Goal: Task Accomplishment & Management: Use online tool/utility

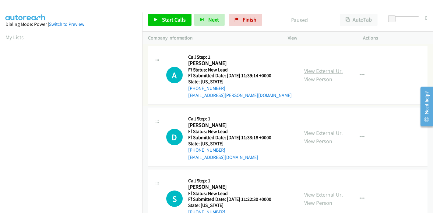
click at [329, 73] on link "View External Url" at bounding box center [323, 71] width 39 height 7
click at [319, 134] on link "View External Url" at bounding box center [323, 133] width 39 height 7
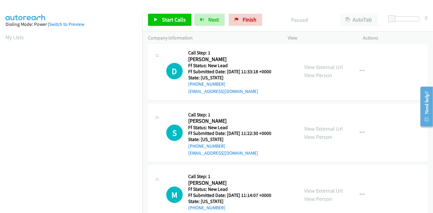
scroll to position [68, 0]
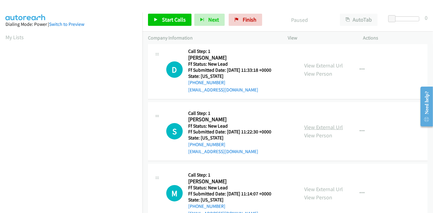
click at [310, 127] on link "View External Url" at bounding box center [323, 127] width 39 height 7
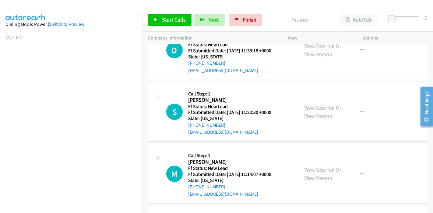
scroll to position [135, 0]
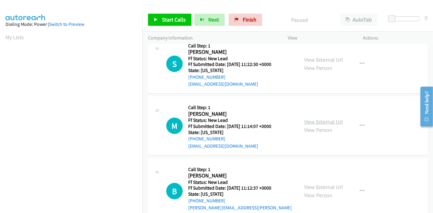
click at [309, 122] on link "View External Url" at bounding box center [323, 121] width 39 height 7
click at [314, 186] on link "View External Url" at bounding box center [323, 187] width 39 height 7
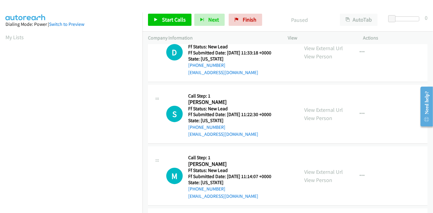
scroll to position [0, 0]
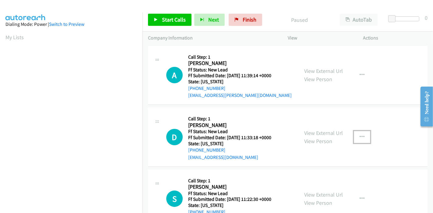
click at [359, 135] on icon "button" at bounding box center [361, 137] width 5 height 5
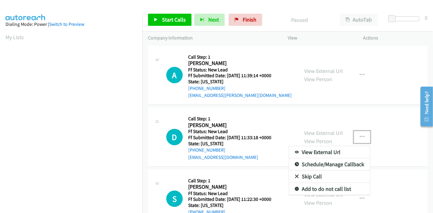
click at [362, 137] on div at bounding box center [216, 106] width 433 height 213
click at [359, 135] on icon "button" at bounding box center [361, 137] width 5 height 5
drag, startPoint x: 376, startPoint y: 133, endPoint x: 380, endPoint y: 135, distance: 3.6
click at [323, 175] on link "Skip Call" at bounding box center [329, 177] width 81 height 12
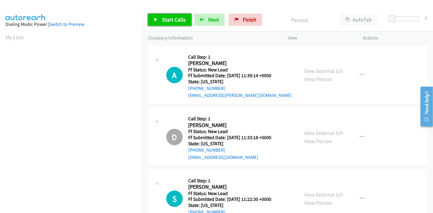
click at [170, 19] on span "Start Calls" at bounding box center [174, 19] width 24 height 7
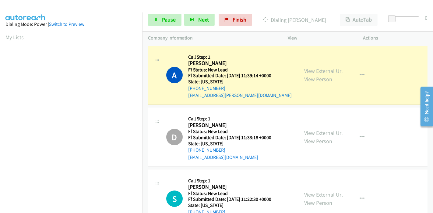
scroll to position [128, 0]
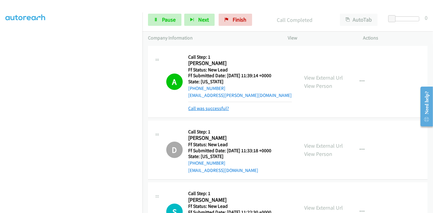
click at [212, 108] on link "Call was successful?" at bounding box center [208, 109] width 41 height 6
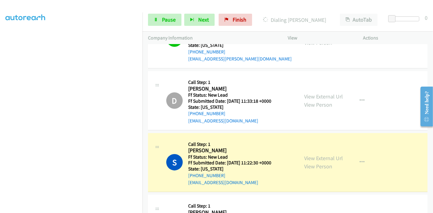
scroll to position [34, 0]
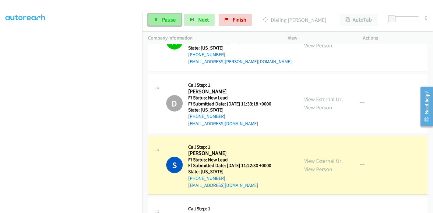
click at [164, 19] on span "Pause" at bounding box center [169, 19] width 14 height 7
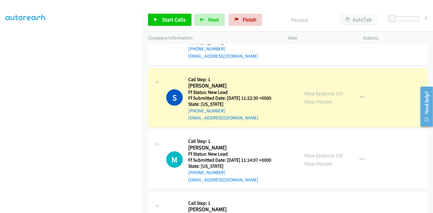
scroll to position [0, 0]
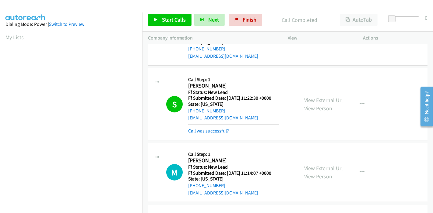
click at [208, 133] on link "Call was successful?" at bounding box center [208, 131] width 41 height 6
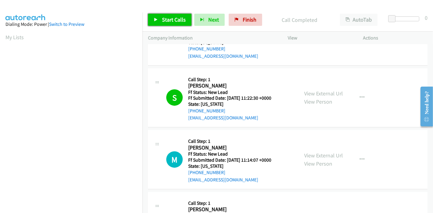
click at [165, 17] on span "Start Calls" at bounding box center [174, 19] width 24 height 7
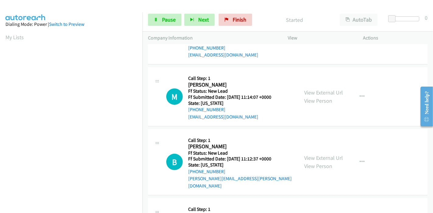
scroll to position [165, 0]
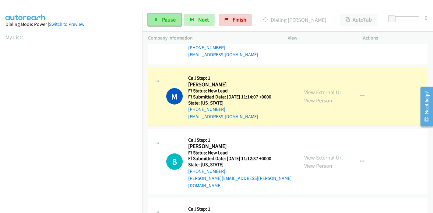
click at [163, 22] on span "Pause" at bounding box center [169, 19] width 14 height 7
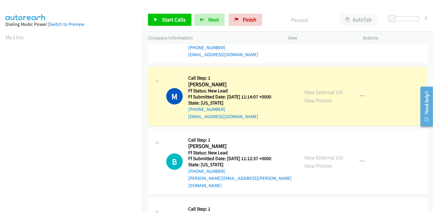
scroll to position [128, 0]
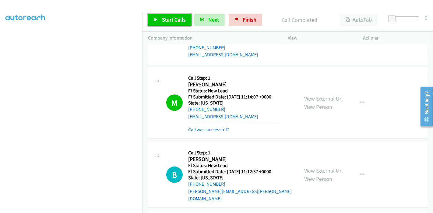
click at [162, 19] on span "Start Calls" at bounding box center [174, 19] width 24 height 7
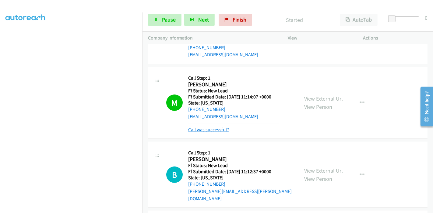
click at [204, 131] on link "Call was successful?" at bounding box center [208, 130] width 41 height 6
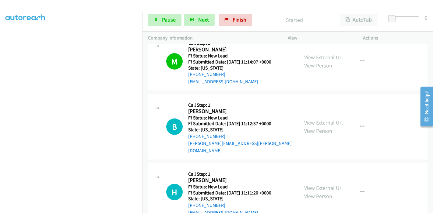
scroll to position [232, 0]
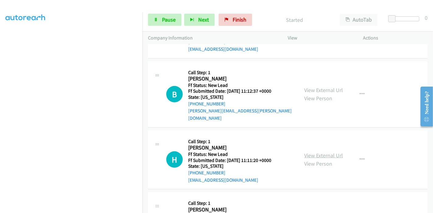
click at [332, 152] on link "View External Url" at bounding box center [323, 155] width 39 height 7
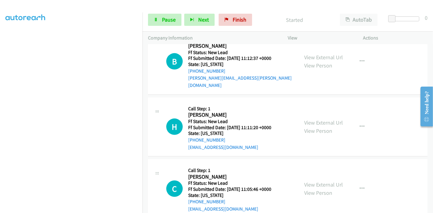
scroll to position [300, 0]
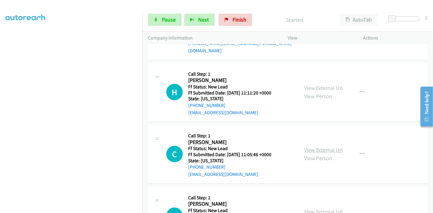
click at [315, 147] on link "View External Url" at bounding box center [323, 150] width 39 height 7
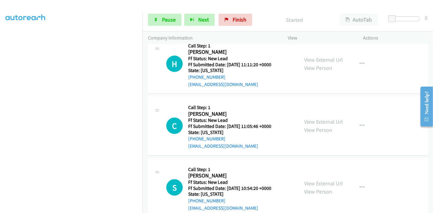
scroll to position [368, 0]
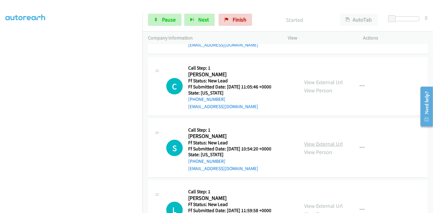
click at [312, 141] on link "View External Url" at bounding box center [323, 144] width 39 height 7
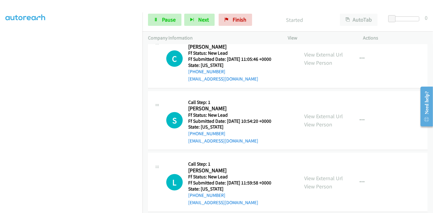
scroll to position [396, 0]
click at [318, 175] on link "View External Url" at bounding box center [323, 178] width 39 height 7
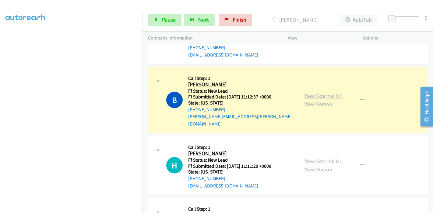
scroll to position [294, 0]
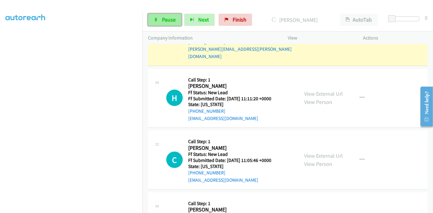
click at [158, 22] on link "Pause" at bounding box center [164, 20] width 33 height 12
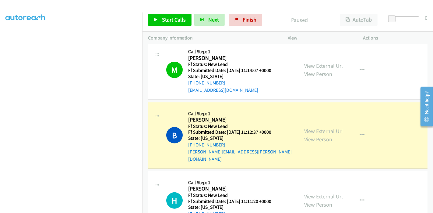
scroll to position [195, 0]
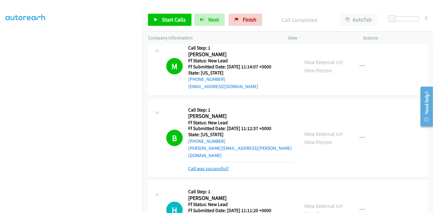
click at [221, 166] on link "Call was successful?" at bounding box center [208, 169] width 41 height 6
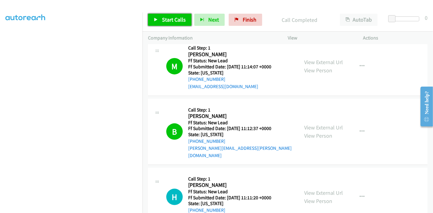
click at [162, 20] on span "Start Calls" at bounding box center [174, 19] width 24 height 7
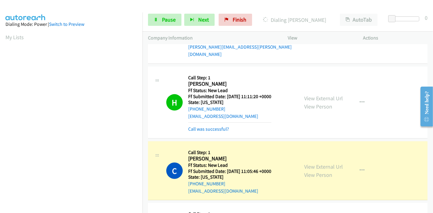
scroll to position [128, 0]
click at [210, 126] on link "Call was successful?" at bounding box center [208, 129] width 41 height 6
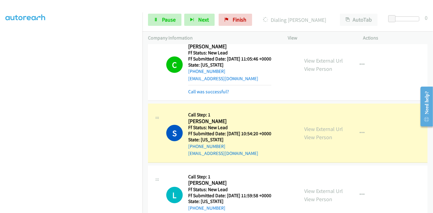
scroll to position [402, 0]
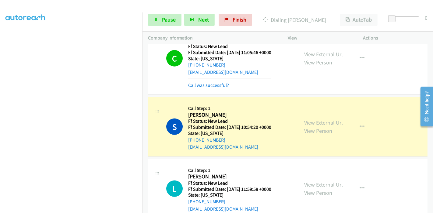
click at [209, 82] on div "Call was successful?" at bounding box center [229, 85] width 83 height 7
click at [209, 82] on link "Call was successful?" at bounding box center [208, 85] width 41 height 6
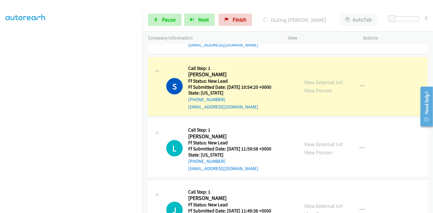
scroll to position [0, 0]
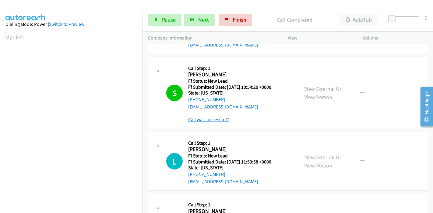
click at [211, 117] on link "Call was successful?" at bounding box center [208, 120] width 41 height 6
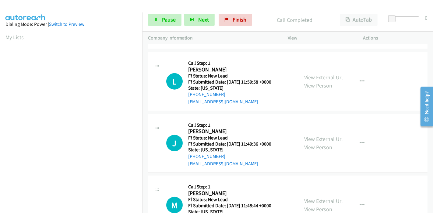
scroll to position [497, 0]
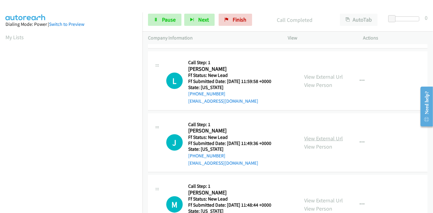
click at [314, 135] on link "View External Url" at bounding box center [323, 138] width 39 height 7
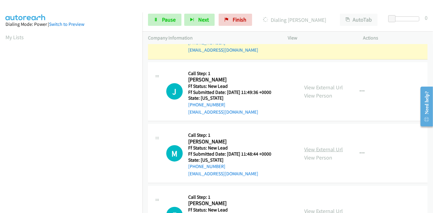
scroll to position [565, 0]
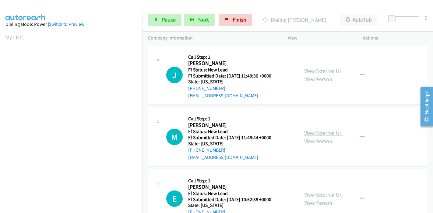
click at [307, 130] on link "View External Url" at bounding box center [323, 133] width 39 height 7
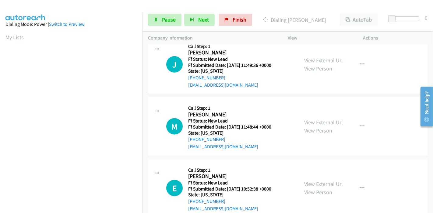
scroll to position [581, 0]
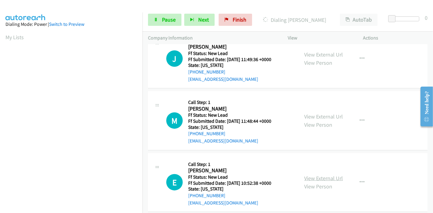
click at [313, 175] on link "View External Url" at bounding box center [323, 178] width 39 height 7
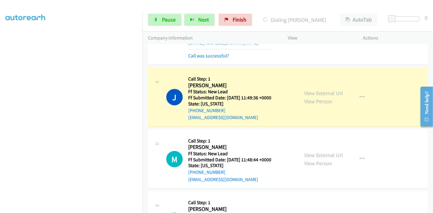
scroll to position [594, 0]
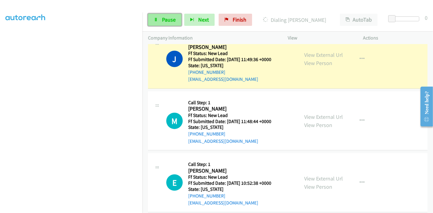
click at [169, 17] on span "Pause" at bounding box center [169, 19] width 14 height 7
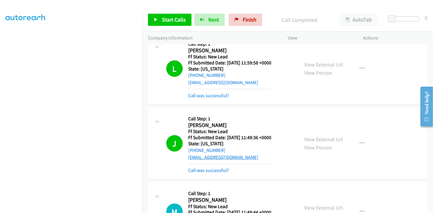
scroll to position [526, 0]
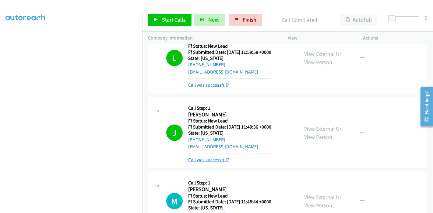
click at [211, 157] on link "Call was successful?" at bounding box center [208, 160] width 41 height 6
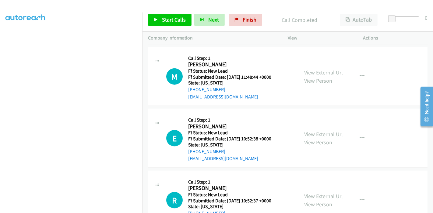
scroll to position [628, 0]
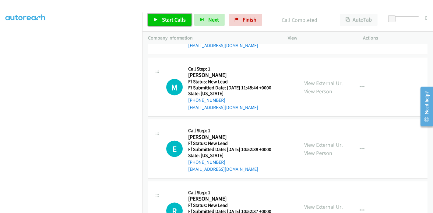
click at [174, 17] on span "Start Calls" at bounding box center [174, 19] width 24 height 7
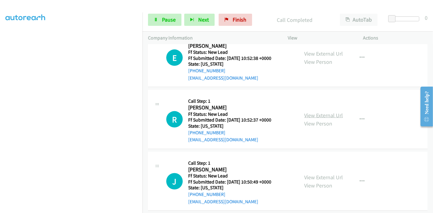
scroll to position [746, 0]
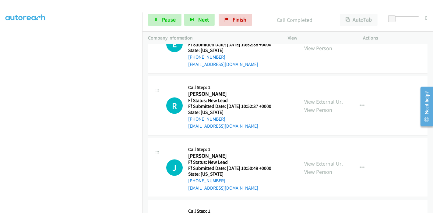
click at [322, 98] on link "View External Url" at bounding box center [323, 101] width 39 height 7
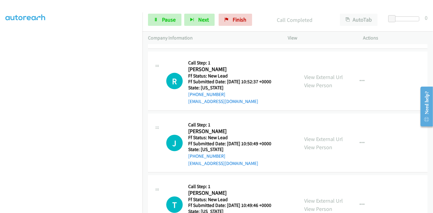
scroll to position [779, 0]
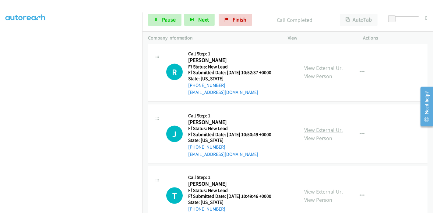
click at [314, 127] on link "View External Url" at bounding box center [323, 130] width 39 height 7
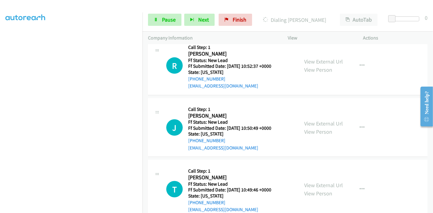
scroll to position [793, 0]
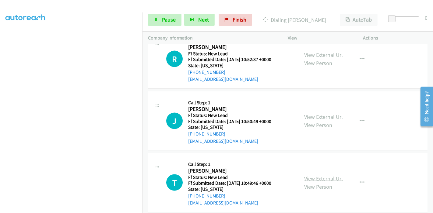
click at [310, 175] on link "View External Url" at bounding box center [323, 178] width 39 height 7
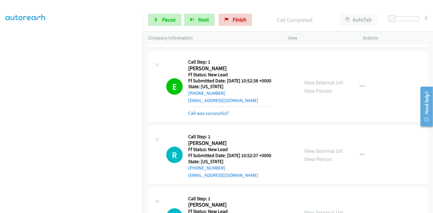
scroll to position [704, 0]
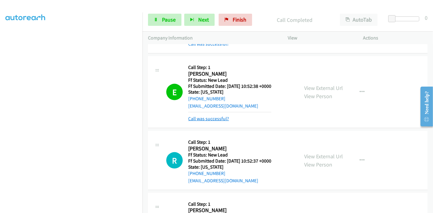
click at [210, 116] on link "Call was successful?" at bounding box center [208, 119] width 41 height 6
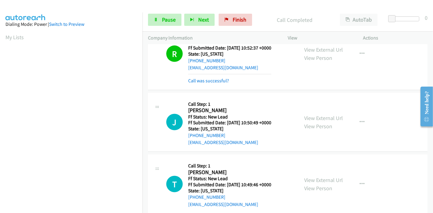
scroll to position [805, 0]
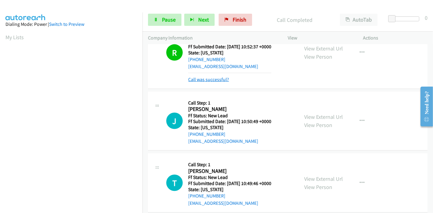
click at [206, 77] on link "Call was successful?" at bounding box center [208, 80] width 41 height 6
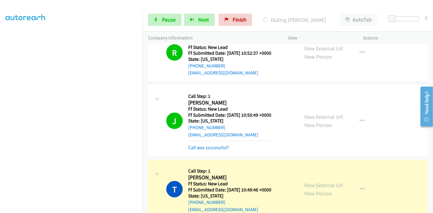
scroll to position [128, 0]
click at [166, 20] on span "Pause" at bounding box center [169, 19] width 14 height 7
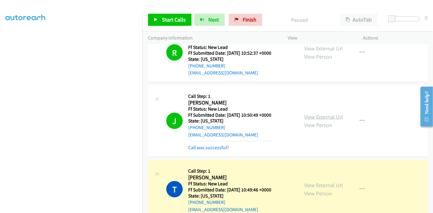
click at [311, 114] on link "View External Url" at bounding box center [323, 117] width 39 height 7
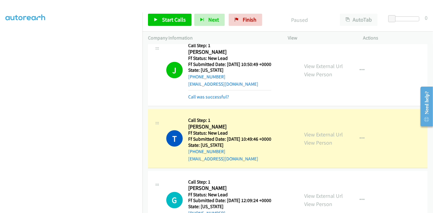
scroll to position [0, 0]
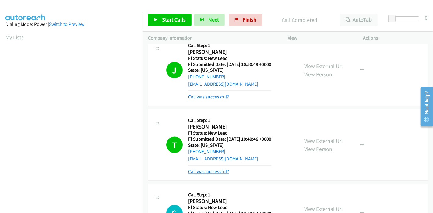
click at [210, 169] on link "Call was successful?" at bounding box center [208, 172] width 41 height 6
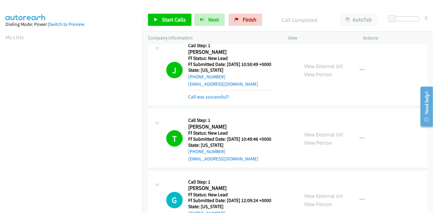
click at [253, 27] on div "Start Calls Pause Next Finish Call Completed AutoTab AutoTab 0" at bounding box center [287, 19] width 290 height 23
click at [251, 25] on link "Finish" at bounding box center [245, 20] width 33 height 12
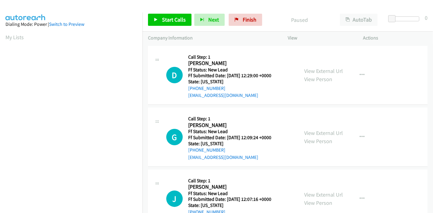
scroll to position [128, 0]
click at [166, 22] on span "Start Calls" at bounding box center [174, 19] width 24 height 7
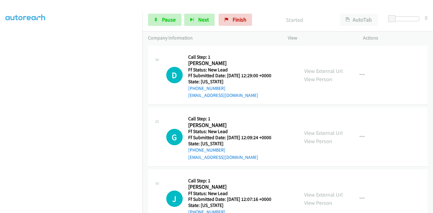
click at [326, 74] on div "View External Url View Person" at bounding box center [323, 75] width 39 height 16
click at [327, 72] on link "View External Url" at bounding box center [323, 71] width 39 height 7
click at [307, 133] on link "View External Url" at bounding box center [323, 133] width 39 height 7
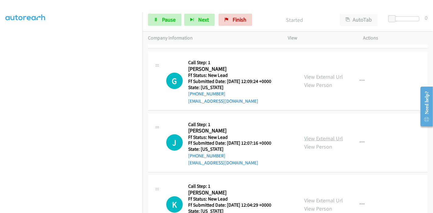
scroll to position [68, 0]
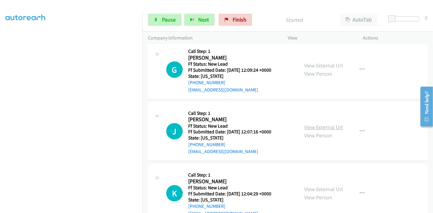
click at [318, 130] on link "View External Url" at bounding box center [323, 127] width 39 height 7
click at [308, 188] on link "View External Url" at bounding box center [323, 189] width 39 height 7
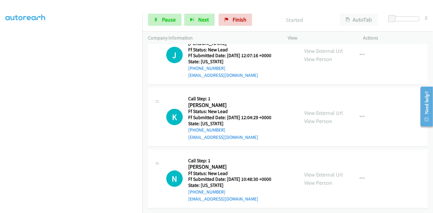
scroll to position [148, 0]
click at [311, 171] on link "View External Url" at bounding box center [323, 174] width 39 height 7
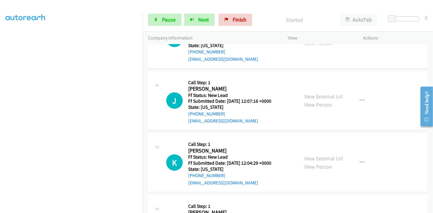
scroll to position [0, 0]
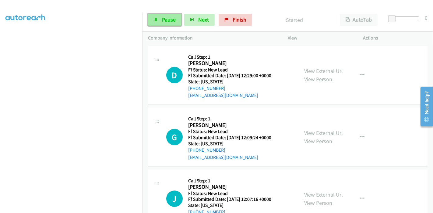
click at [169, 21] on span "Pause" at bounding box center [169, 19] width 14 height 7
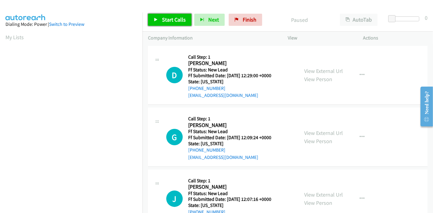
click at [165, 15] on link "Start Calls" at bounding box center [170, 20] width 44 height 12
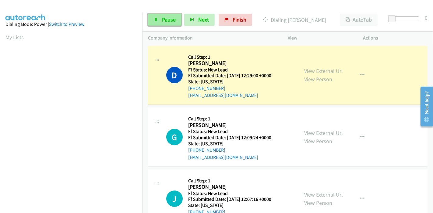
click at [173, 20] on span "Pause" at bounding box center [169, 19] width 14 height 7
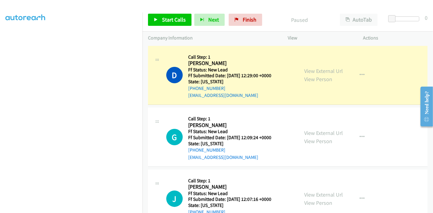
scroll to position [128, 0]
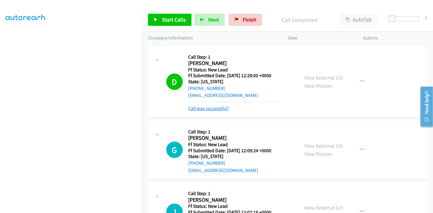
click at [227, 109] on link "Call was successful?" at bounding box center [208, 109] width 41 height 6
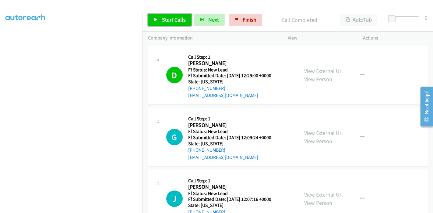
click at [165, 22] on span "Start Calls" at bounding box center [174, 19] width 24 height 7
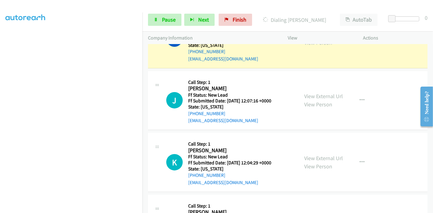
scroll to position [101, 0]
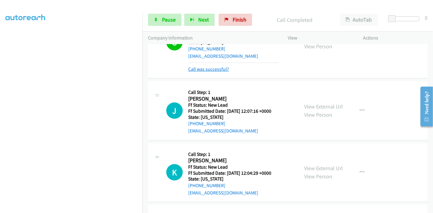
click at [224, 68] on link "Call was successful?" at bounding box center [208, 69] width 41 height 6
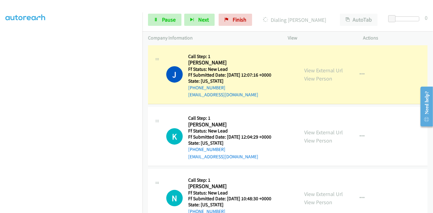
scroll to position [135, 0]
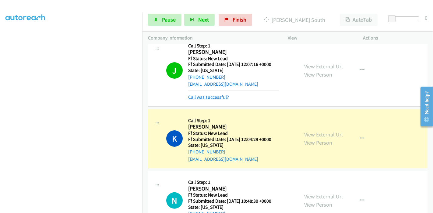
click at [214, 96] on link "Call was successful?" at bounding box center [208, 97] width 41 height 6
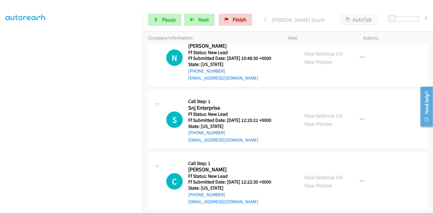
scroll to position [304, 0]
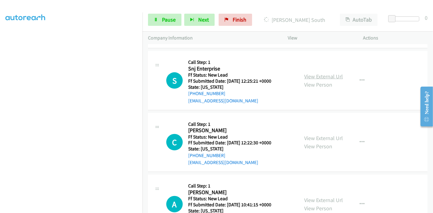
click at [320, 77] on link "View External Url" at bounding box center [323, 76] width 39 height 7
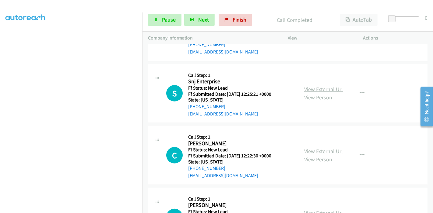
scroll to position [317, 0]
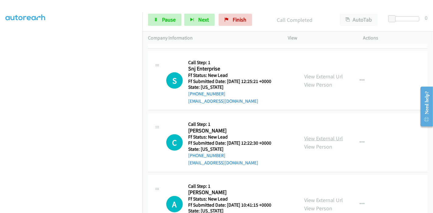
click at [306, 135] on link "View External Url" at bounding box center [323, 138] width 39 height 7
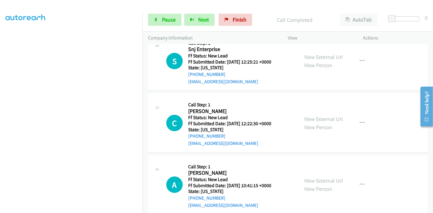
scroll to position [347, 0]
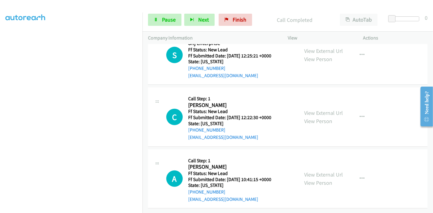
click at [309, 166] on div "View External Url View Person View External Url Email Schedule/Manage Callback …" at bounding box center [339, 179] width 81 height 48
click at [309, 171] on link "View External Url" at bounding box center [323, 174] width 39 height 7
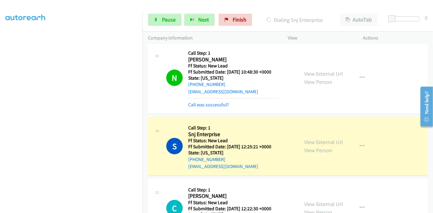
scroll to position [258, 0]
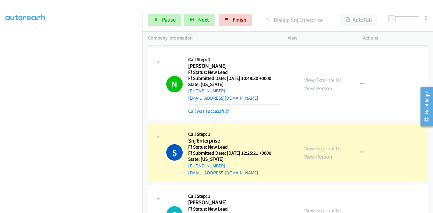
click at [206, 110] on link "Call was successful?" at bounding box center [208, 111] width 41 height 6
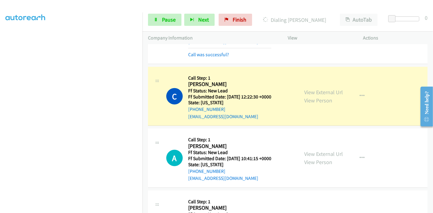
scroll to position [387, 0]
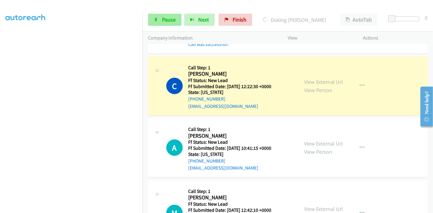
click at [160, 21] on link "Pause" at bounding box center [164, 20] width 33 height 12
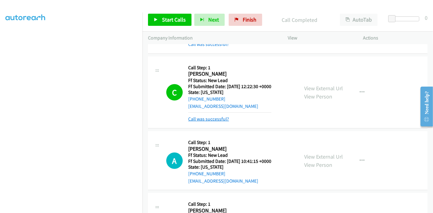
click at [217, 119] on link "Call was successful?" at bounding box center [208, 119] width 41 height 6
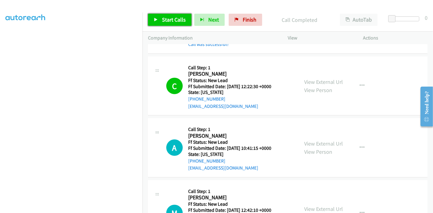
click at [179, 15] on link "Start Calls" at bounding box center [170, 20] width 44 height 12
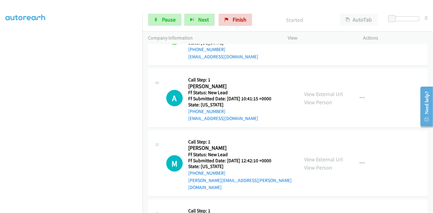
scroll to position [421, 0]
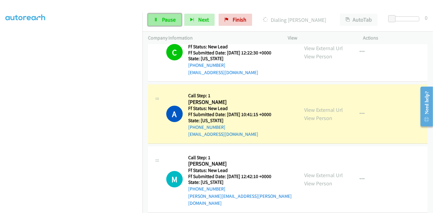
click at [165, 19] on span "Pause" at bounding box center [169, 19] width 14 height 7
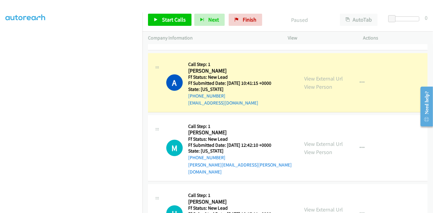
scroll to position [455, 0]
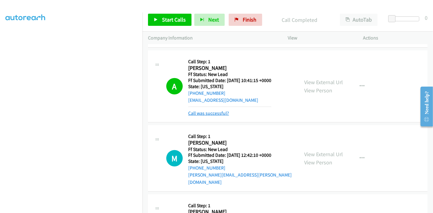
click at [216, 111] on link "Call was successful?" at bounding box center [208, 113] width 41 height 6
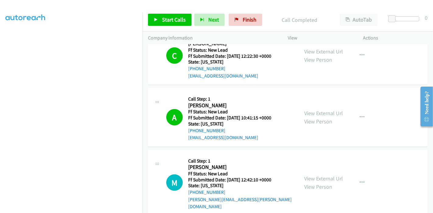
scroll to position [421, 0]
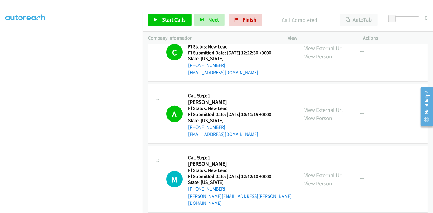
click at [323, 108] on link "View External Url" at bounding box center [323, 110] width 39 height 7
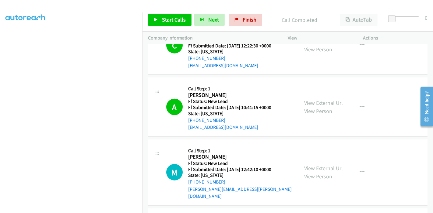
scroll to position [472, 0]
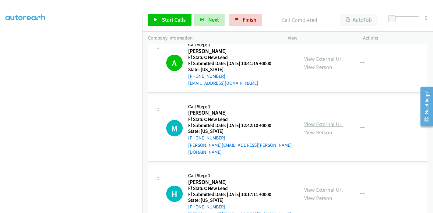
click at [315, 121] on link "View External Url" at bounding box center [323, 124] width 39 height 7
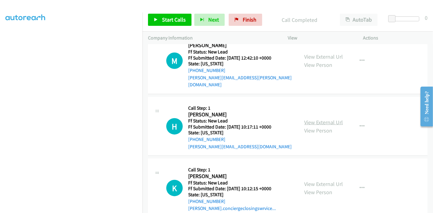
click at [321, 119] on link "View External Url" at bounding box center [323, 122] width 39 height 7
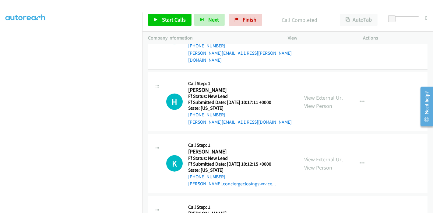
scroll to position [573, 0]
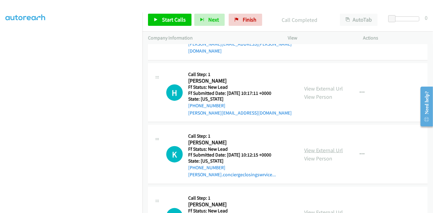
click at [312, 147] on link "View External Url" at bounding box center [323, 150] width 39 height 7
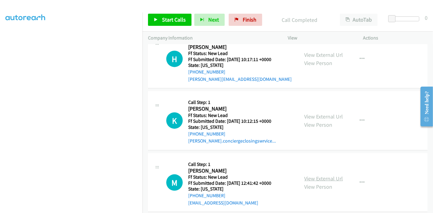
click at [310, 175] on link "View External Url" at bounding box center [323, 178] width 39 height 7
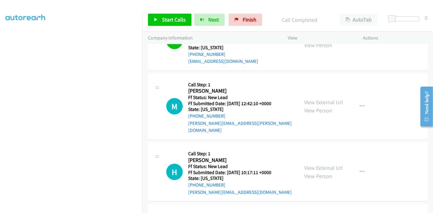
scroll to position [472, 0]
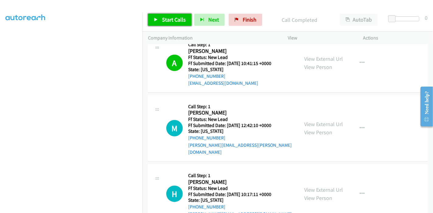
click at [167, 22] on span "Start Calls" at bounding box center [174, 19] width 24 height 7
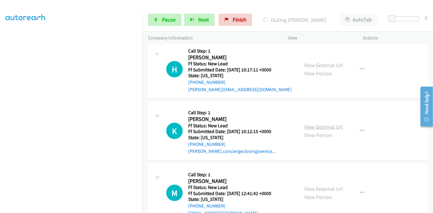
scroll to position [607, 0]
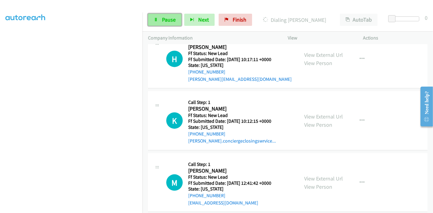
click at [172, 20] on span "Pause" at bounding box center [169, 19] width 14 height 7
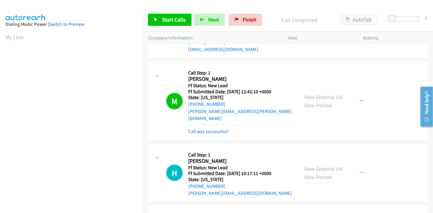
scroll to position [128, 0]
click at [156, 17] on link "Start Calls" at bounding box center [170, 20] width 44 height 12
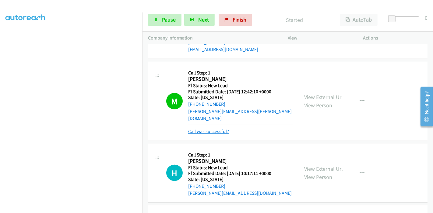
click at [206, 129] on link "Call was successful?" at bounding box center [208, 132] width 41 height 6
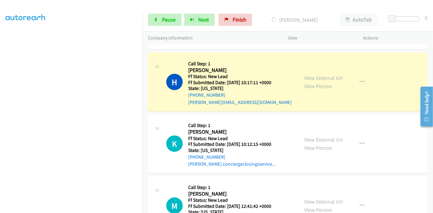
scroll to position [573, 0]
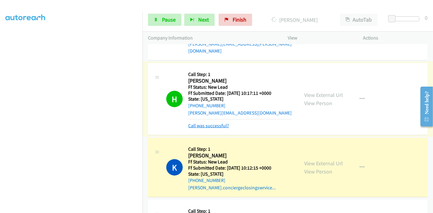
click at [215, 123] on link "Call was successful?" at bounding box center [208, 126] width 41 height 6
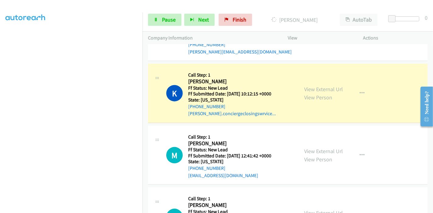
scroll to position [641, 0]
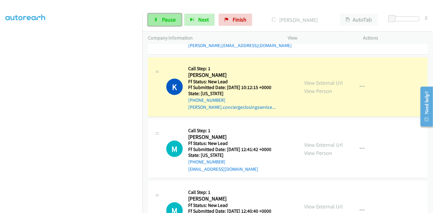
click at [174, 22] on span "Pause" at bounding box center [169, 19] width 14 height 7
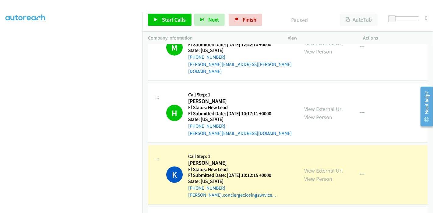
scroll to position [573, 0]
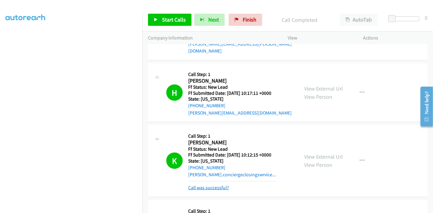
click at [213, 185] on link "Call was successful?" at bounding box center [208, 188] width 41 height 6
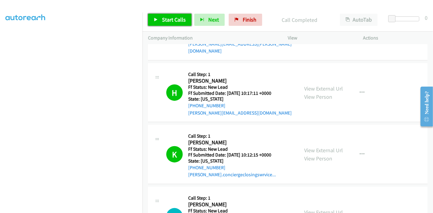
click at [167, 19] on span "Start Calls" at bounding box center [174, 19] width 24 height 7
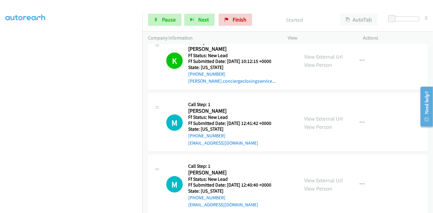
scroll to position [675, 0]
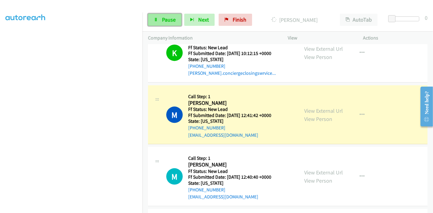
click at [164, 18] on span "Pause" at bounding box center [169, 19] width 14 height 7
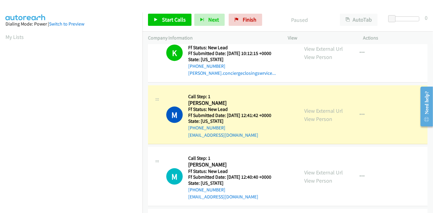
scroll to position [0, 0]
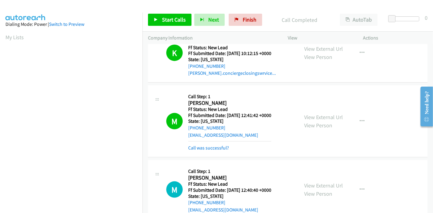
click at [207, 145] on div "Call was successful?" at bounding box center [229, 148] width 83 height 7
click at [208, 145] on div "Call was successful?" at bounding box center [229, 148] width 83 height 7
click at [208, 145] on link "Call was successful?" at bounding box center [208, 148] width 41 height 6
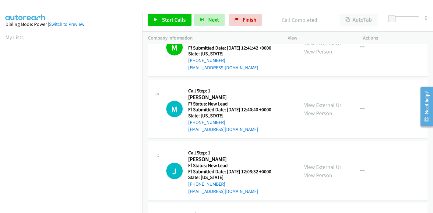
scroll to position [776, 0]
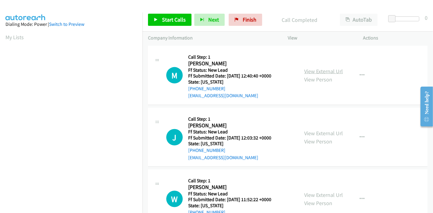
click at [322, 68] on link "View External Url" at bounding box center [323, 71] width 39 height 7
click at [312, 130] on link "View External Url" at bounding box center [323, 133] width 39 height 7
click at [329, 192] on link "View External Url" at bounding box center [323, 195] width 39 height 7
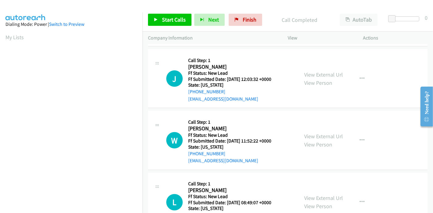
scroll to position [854, 0]
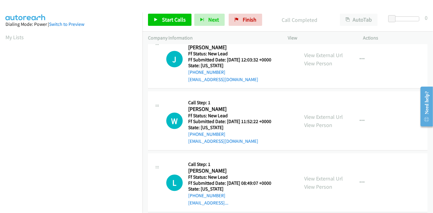
click at [309, 175] on div "View External Url View Person" at bounding box center [323, 183] width 39 height 16
click at [312, 176] on link "View External Url" at bounding box center [323, 179] width 39 height 7
click at [163, 18] on span "Start Calls" at bounding box center [174, 19] width 24 height 7
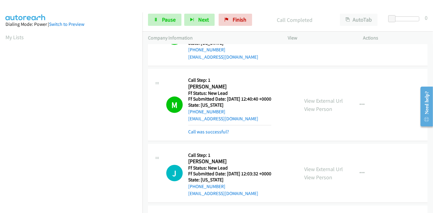
scroll to position [128, 0]
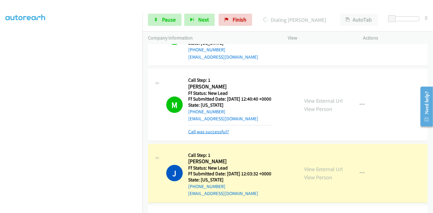
click at [204, 129] on link "Call was successful?" at bounding box center [208, 132] width 41 height 6
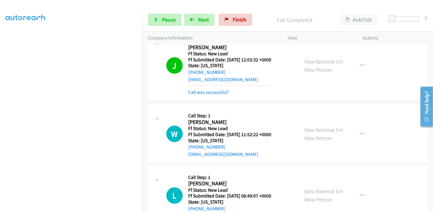
scroll to position [861, 0]
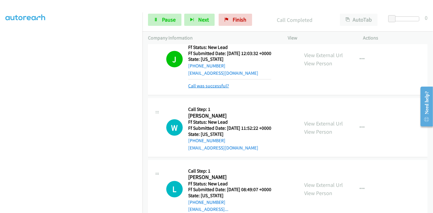
click at [206, 83] on link "Call was successful?" at bounding box center [208, 86] width 41 height 6
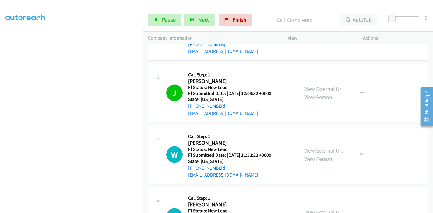
scroll to position [27, 0]
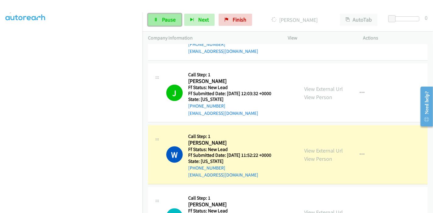
click at [163, 21] on span "Pause" at bounding box center [169, 19] width 14 height 7
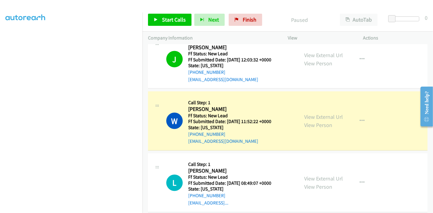
scroll to position [128, 0]
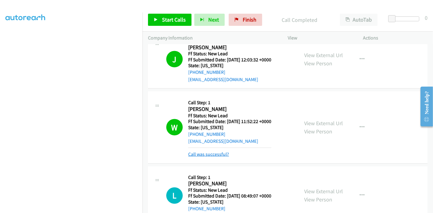
click at [197, 152] on link "Call was successful?" at bounding box center [208, 155] width 41 height 6
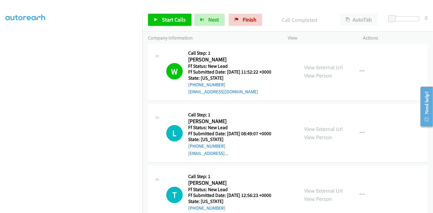
scroll to position [905, 0]
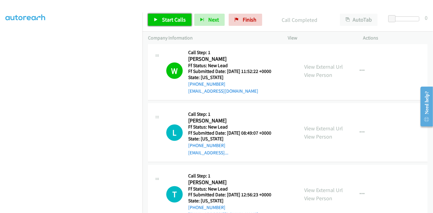
click at [170, 22] on span "Start Calls" at bounding box center [174, 19] width 24 height 7
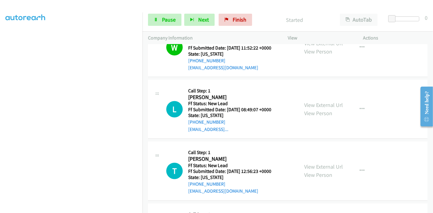
scroll to position [938, 0]
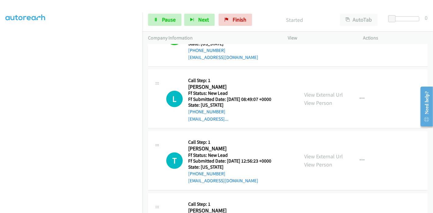
click at [312, 153] on div "View External Url View Person" at bounding box center [323, 161] width 39 height 16
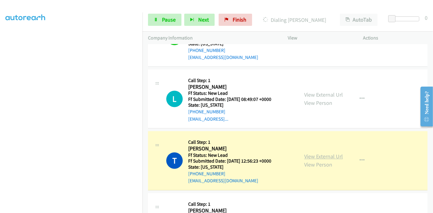
click at [312, 153] on link "View External Url" at bounding box center [323, 156] width 39 height 7
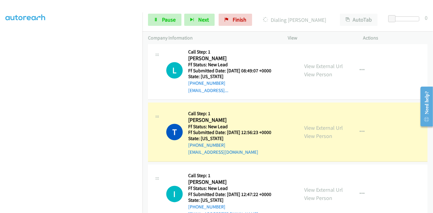
scroll to position [1006, 0]
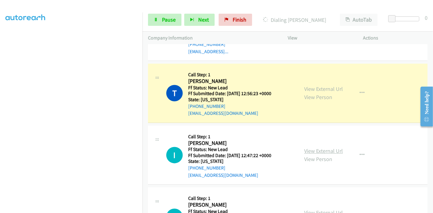
click at [308, 148] on link "View External Url" at bounding box center [323, 151] width 39 height 7
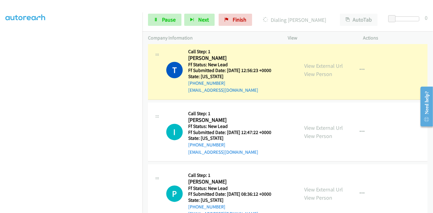
scroll to position [1040, 0]
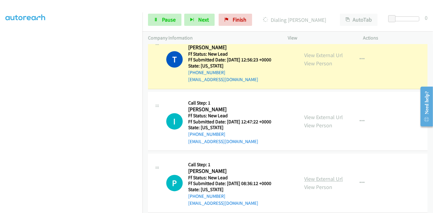
click at [307, 176] on link "View External Url" at bounding box center [323, 179] width 39 height 7
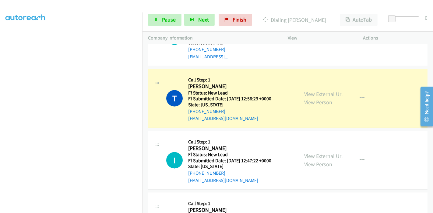
scroll to position [1006, 0]
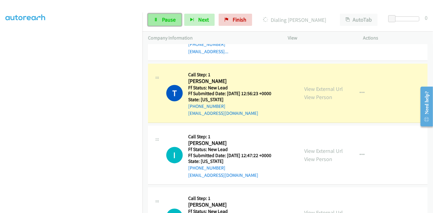
click at [160, 19] on link "Pause" at bounding box center [164, 20] width 33 height 12
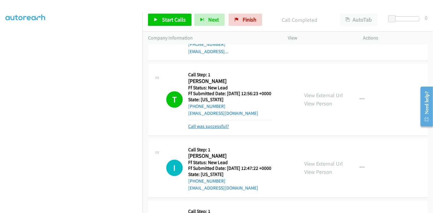
click at [213, 124] on link "Call was successful?" at bounding box center [208, 127] width 41 height 6
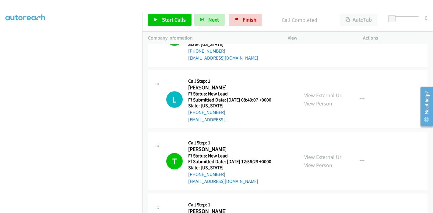
scroll to position [938, 0]
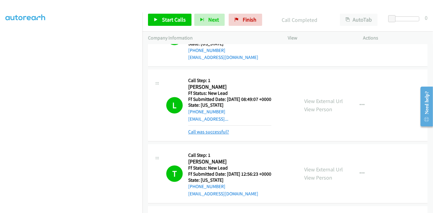
click at [212, 129] on link "Call was successful?" at bounding box center [208, 132] width 41 height 6
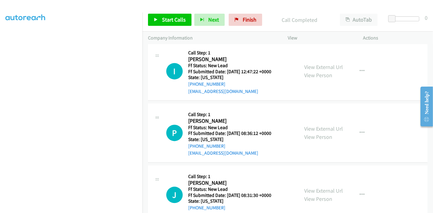
scroll to position [955, 0]
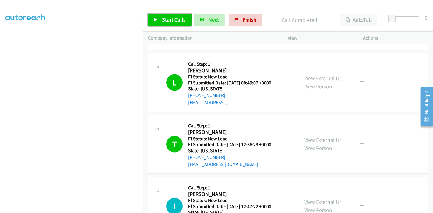
click at [162, 14] on link "Start Calls" at bounding box center [170, 20] width 44 height 12
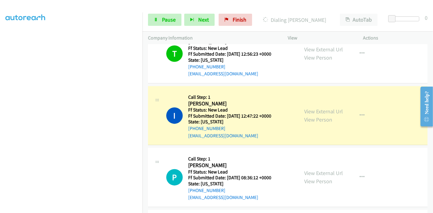
scroll to position [1056, 0]
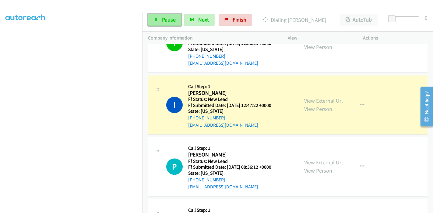
click at [164, 19] on span "Pause" at bounding box center [169, 19] width 14 height 7
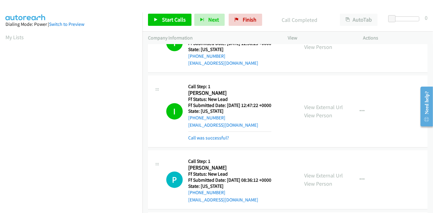
scroll to position [128, 0]
click at [211, 135] on div "Call was successful?" at bounding box center [229, 138] width 83 height 7
click at [206, 135] on link "Call was successful?" at bounding box center [208, 138] width 41 height 6
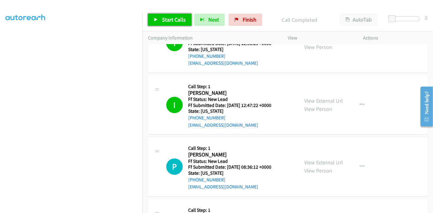
click at [169, 24] on link "Start Calls" at bounding box center [170, 20] width 44 height 12
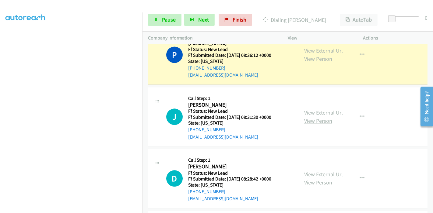
scroll to position [1192, 0]
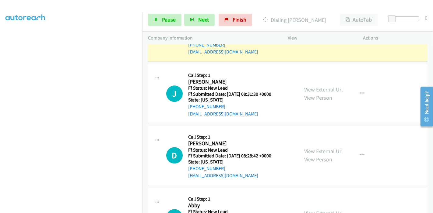
click at [313, 86] on link "View External Url" at bounding box center [323, 89] width 39 height 7
click at [322, 148] on link "View External Url" at bounding box center [323, 151] width 39 height 7
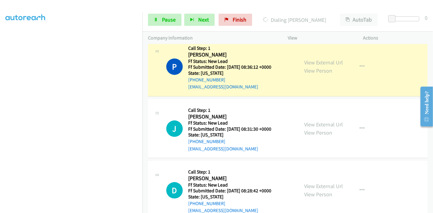
scroll to position [1124, 0]
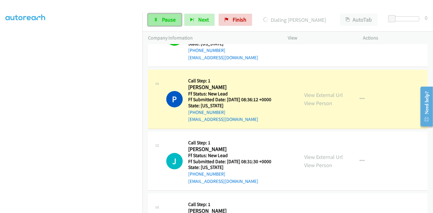
click at [159, 21] on link "Pause" at bounding box center [164, 20] width 33 height 12
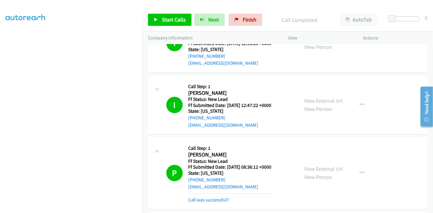
scroll to position [1090, 0]
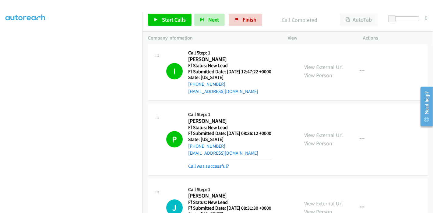
click at [210, 163] on div "Call was successful?" at bounding box center [229, 166] width 83 height 7
click at [211, 163] on link "Call was successful?" at bounding box center [208, 166] width 41 height 6
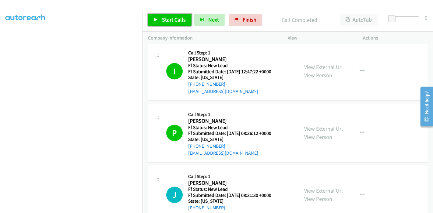
click at [170, 22] on span "Start Calls" at bounding box center [174, 19] width 24 height 7
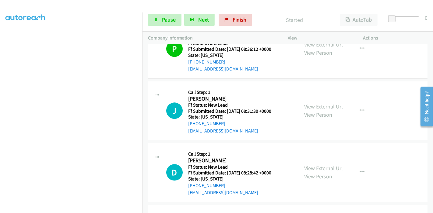
scroll to position [1158, 0]
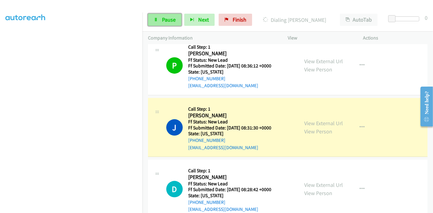
click at [160, 19] on link "Pause" at bounding box center [164, 20] width 33 height 12
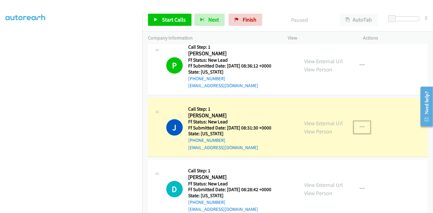
click at [359, 121] on button "button" at bounding box center [362, 127] width 16 height 12
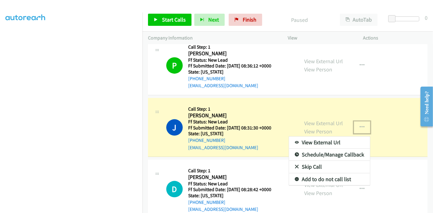
click at [362, 97] on div at bounding box center [216, 106] width 433 height 213
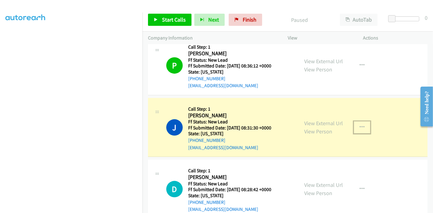
scroll to position [128, 0]
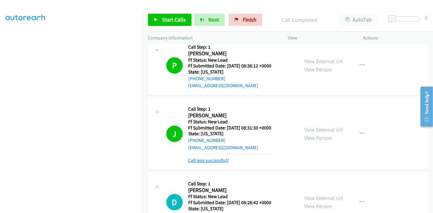
click at [227, 158] on link "Call was successful?" at bounding box center [208, 161] width 41 height 6
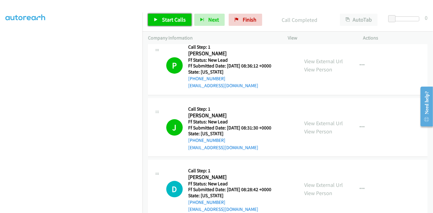
click at [170, 19] on span "Start Calls" at bounding box center [174, 19] width 24 height 7
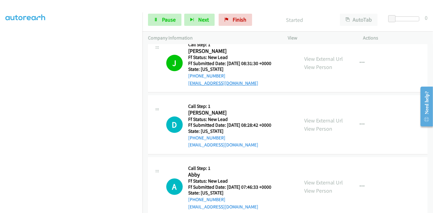
scroll to position [1225, 0]
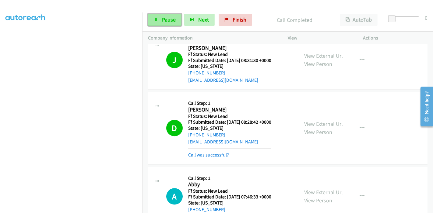
click at [166, 22] on span "Pause" at bounding box center [169, 19] width 14 height 7
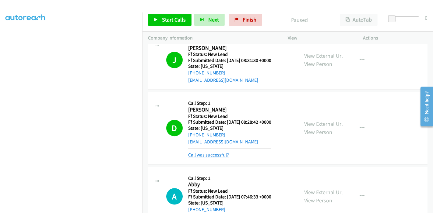
click at [213, 152] on link "Call was successful?" at bounding box center [208, 155] width 41 height 6
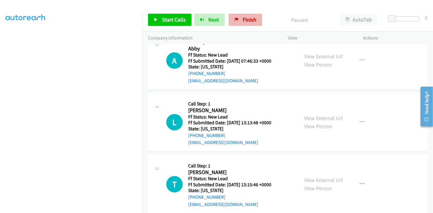
scroll to position [1337, 0]
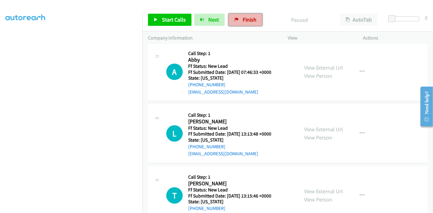
drag, startPoint x: 236, startPoint y: 19, endPoint x: 233, endPoint y: 22, distance: 4.1
click at [236, 19] on icon at bounding box center [236, 20] width 4 height 4
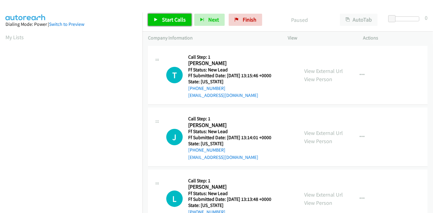
click at [159, 20] on link "Start Calls" at bounding box center [170, 20] width 44 height 12
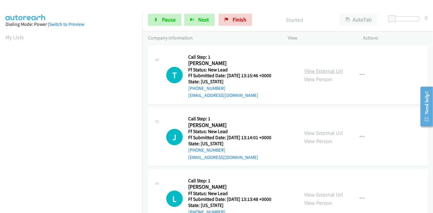
click at [320, 71] on link "View External Url" at bounding box center [323, 71] width 39 height 7
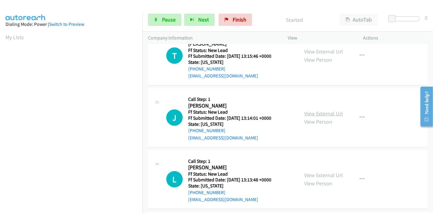
scroll to position [34, 0]
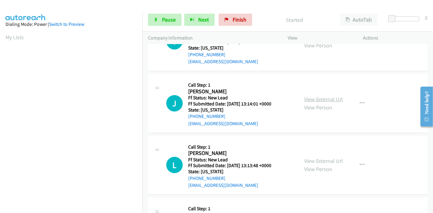
click at [320, 98] on link "View External Url" at bounding box center [323, 99] width 39 height 7
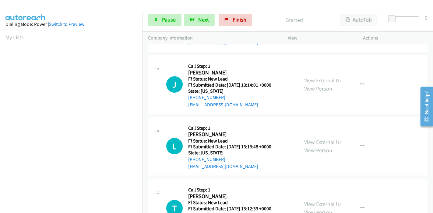
scroll to position [68, 0]
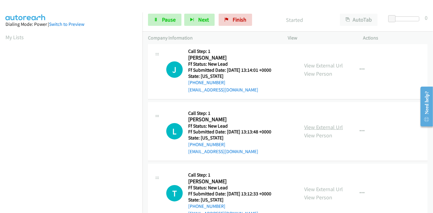
click at [308, 124] on link "View External Url" at bounding box center [323, 127] width 39 height 7
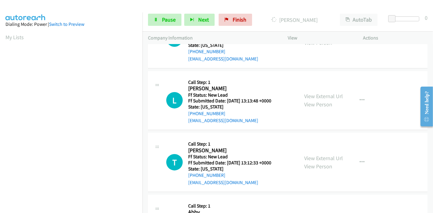
scroll to position [135, 0]
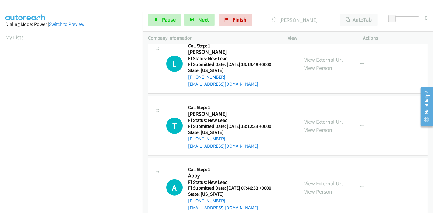
click at [314, 123] on link "View External Url" at bounding box center [323, 121] width 39 height 7
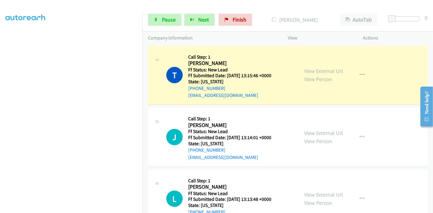
scroll to position [128, 0]
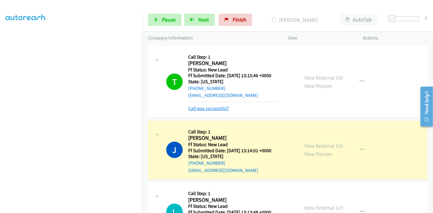
click at [206, 109] on link "Call was successful?" at bounding box center [208, 109] width 41 height 6
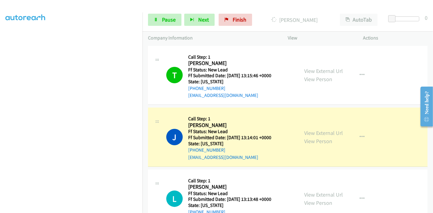
scroll to position [61, 0]
click at [168, 21] on span "Pause" at bounding box center [169, 19] width 14 height 7
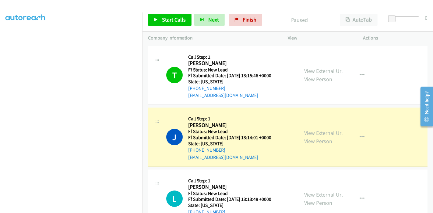
scroll to position [128, 0]
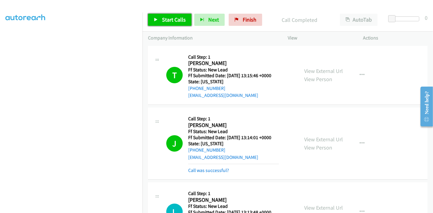
click at [164, 24] on link "Start Calls" at bounding box center [170, 20] width 44 height 12
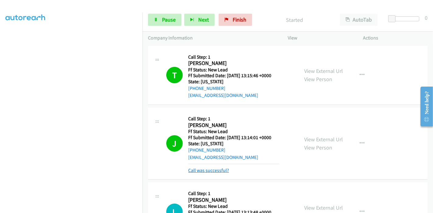
click at [220, 173] on link "Call was successful?" at bounding box center [208, 171] width 41 height 6
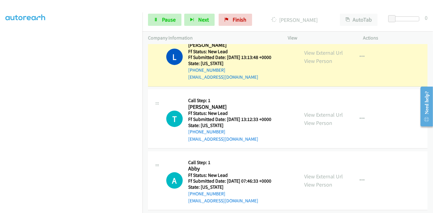
scroll to position [148, 0]
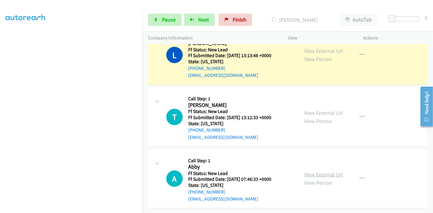
click at [307, 173] on link "View External Url" at bounding box center [323, 174] width 39 height 7
click at [156, 20] on icon at bounding box center [156, 20] width 4 height 4
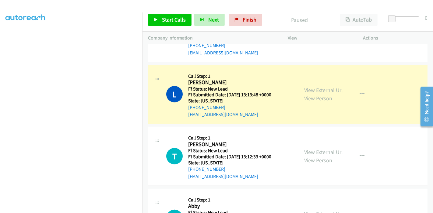
scroll to position [114, 0]
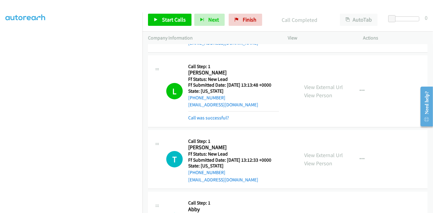
click at [162, 10] on div "Start Calls Pause Next Finish Call Completed AutoTab AutoTab 0" at bounding box center [287, 19] width 290 height 23
click at [162, 18] on span "Start Calls" at bounding box center [174, 19] width 24 height 7
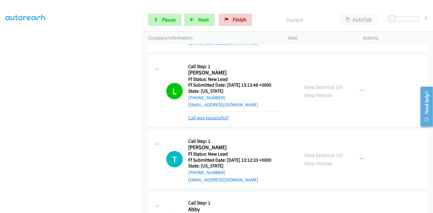
click at [198, 118] on link "Call was successful?" at bounding box center [208, 118] width 41 height 6
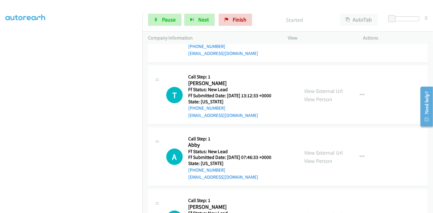
scroll to position [182, 0]
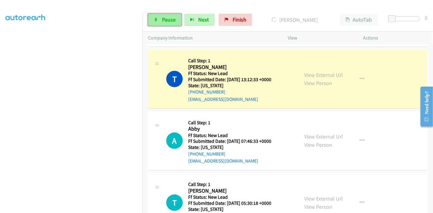
click at [153, 14] on link "Pause" at bounding box center [164, 20] width 33 height 12
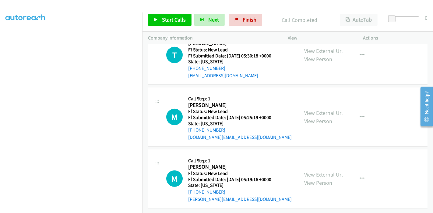
scroll to position [313, 0]
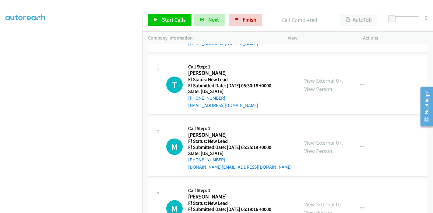
click at [310, 81] on link "View External Url" at bounding box center [323, 80] width 39 height 7
click at [307, 142] on link "View External Url" at bounding box center [323, 142] width 39 height 7
click at [156, 24] on link "Start Calls" at bounding box center [170, 20] width 44 height 12
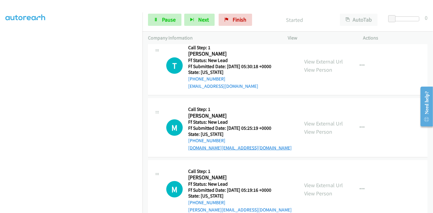
scroll to position [347, 0]
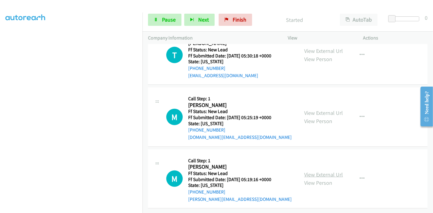
click at [315, 171] on link "View External Url" at bounding box center [323, 174] width 39 height 7
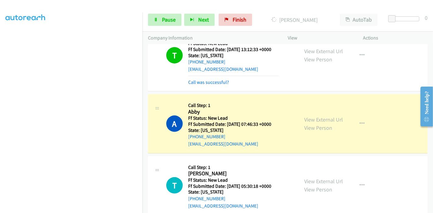
scroll to position [245, 0]
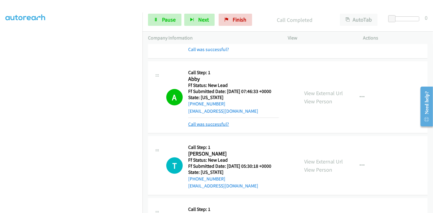
click at [205, 125] on link "Call was successful?" at bounding box center [208, 124] width 41 height 6
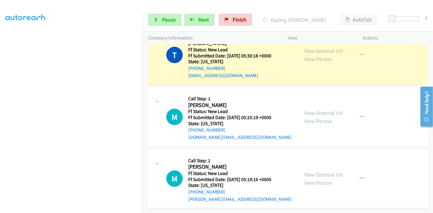
scroll to position [353, 0]
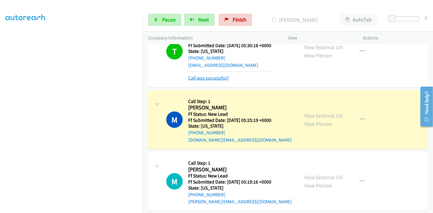
click at [217, 78] on link "Call was successful?" at bounding box center [208, 78] width 41 height 6
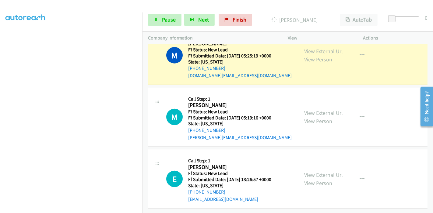
scroll to position [408, 0]
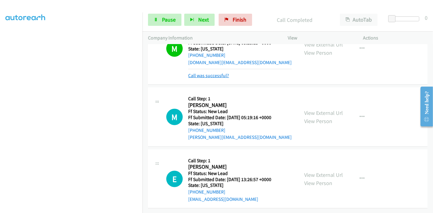
click at [203, 73] on link "Call was successful?" at bounding box center [208, 76] width 41 height 6
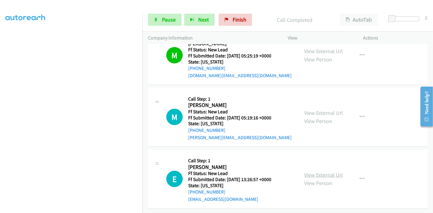
click at [307, 172] on link "View External Url" at bounding box center [323, 175] width 39 height 7
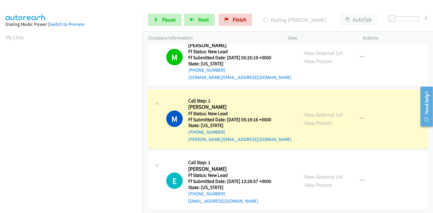
scroll to position [470, 0]
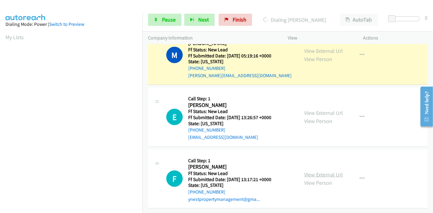
click at [308, 171] on link "View External Url" at bounding box center [323, 174] width 39 height 7
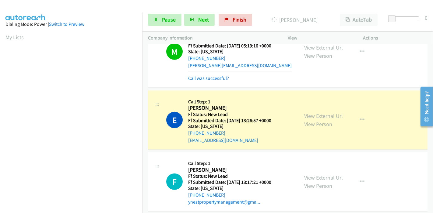
scroll to position [483, 0]
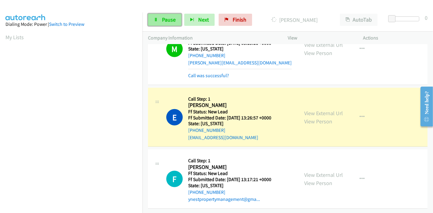
click at [171, 17] on span "Pause" at bounding box center [169, 19] width 14 height 7
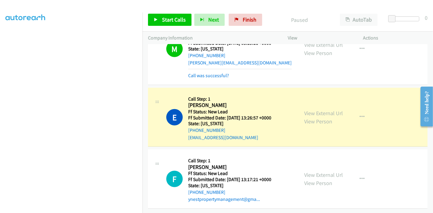
scroll to position [128, 0]
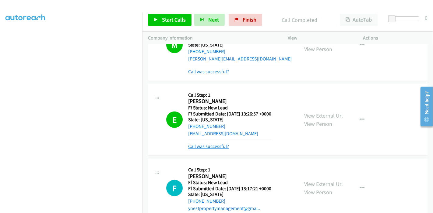
click at [209, 144] on link "Call was successful?" at bounding box center [208, 147] width 41 height 6
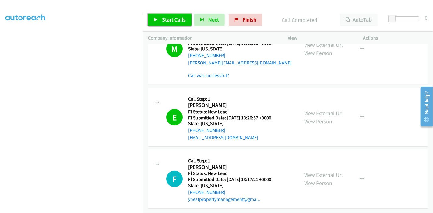
click at [163, 22] on span "Start Calls" at bounding box center [174, 19] width 24 height 7
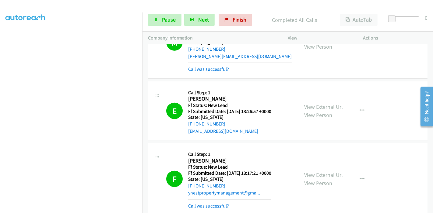
scroll to position [516, 0]
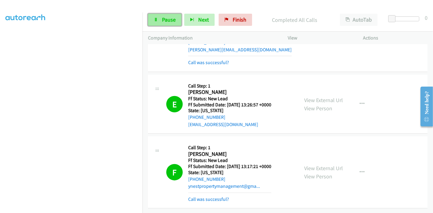
click at [159, 20] on link "Pause" at bounding box center [164, 20] width 33 height 12
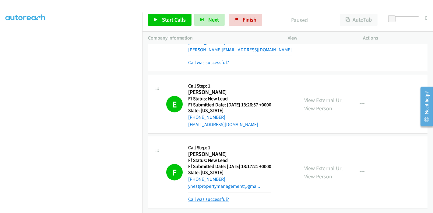
click at [221, 197] on link "Call was successful?" at bounding box center [208, 200] width 41 height 6
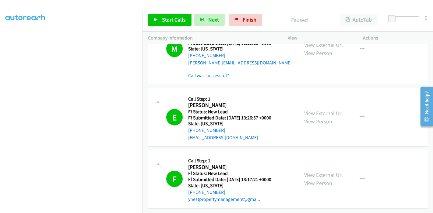
scroll to position [511, 0]
click at [246, 22] on span "Finish" at bounding box center [250, 19] width 14 height 7
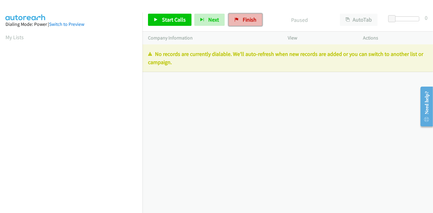
click at [243, 22] on span "Finish" at bounding box center [250, 19] width 14 height 7
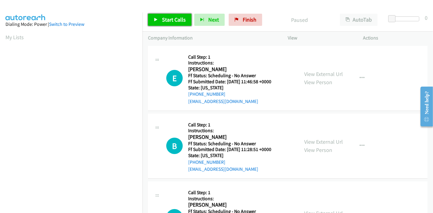
click at [169, 20] on span "Start Calls" at bounding box center [174, 19] width 24 height 7
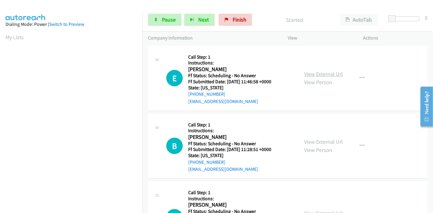
click at [331, 74] on link "View External Url" at bounding box center [323, 74] width 39 height 7
click at [310, 142] on link "View External Url" at bounding box center [323, 141] width 39 height 7
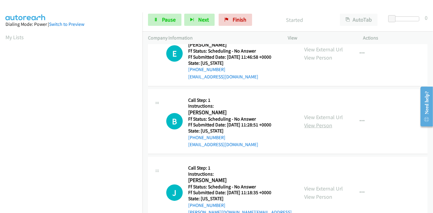
scroll to position [34, 0]
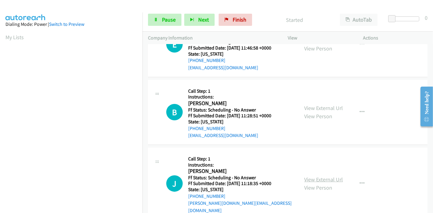
click at [310, 176] on link "View External Url" at bounding box center [323, 179] width 39 height 7
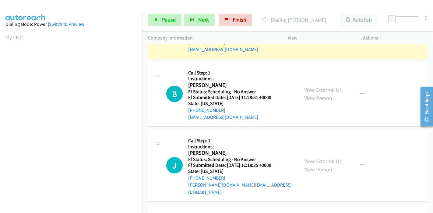
scroll to position [101, 0]
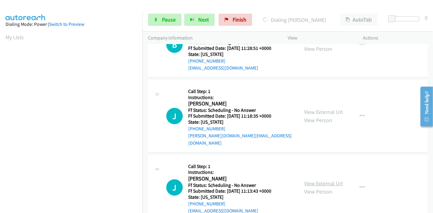
click at [317, 180] on link "View External Url" at bounding box center [323, 183] width 39 height 7
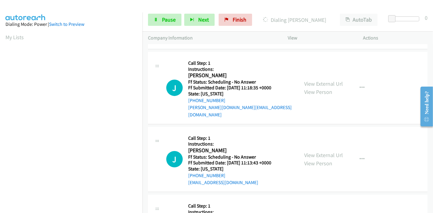
scroll to position [169, 0]
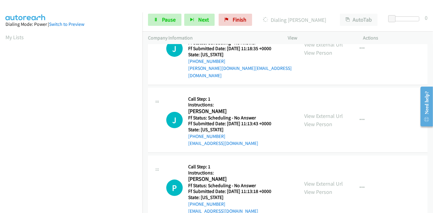
click at [331, 180] on div "View External Url View Person" at bounding box center [323, 188] width 39 height 16
click at [327, 180] on link "View External Url" at bounding box center [323, 183] width 39 height 7
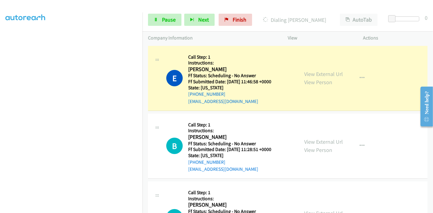
scroll to position [128, 0]
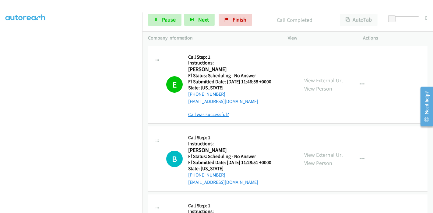
click at [211, 116] on link "Call was successful?" at bounding box center [208, 115] width 41 height 6
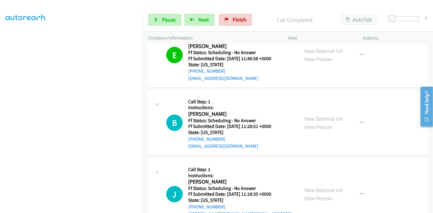
scroll to position [34, 0]
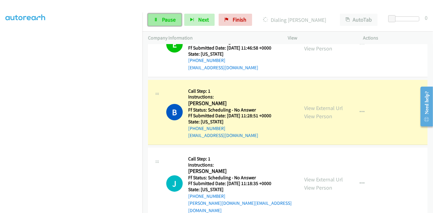
click at [154, 20] on icon at bounding box center [156, 20] width 4 height 4
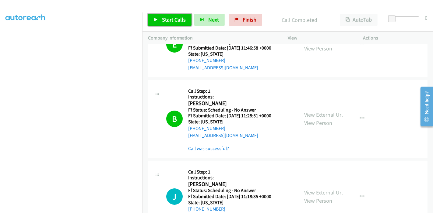
click at [175, 19] on span "Start Calls" at bounding box center [174, 19] width 24 height 7
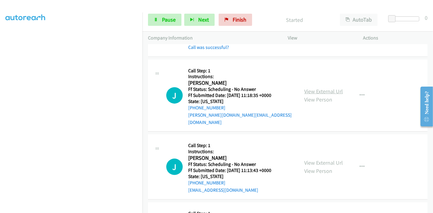
scroll to position [169, 0]
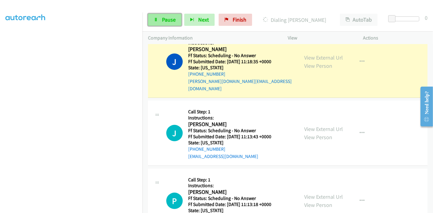
click at [160, 19] on link "Pause" at bounding box center [164, 20] width 33 height 12
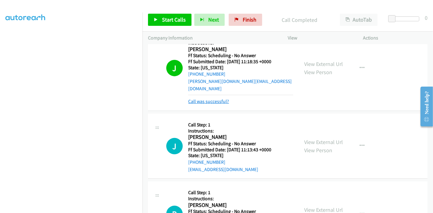
click at [213, 99] on link "Call was successful?" at bounding box center [208, 102] width 41 height 6
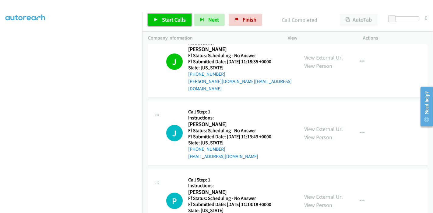
click at [161, 25] on link "Start Calls" at bounding box center [170, 20] width 44 height 12
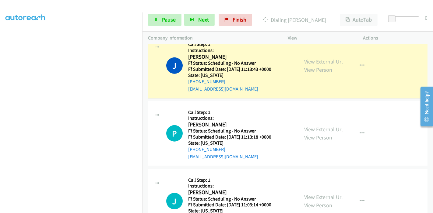
scroll to position [203, 0]
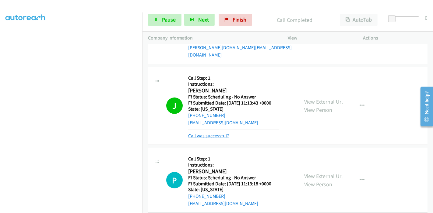
click at [208, 133] on link "Call was successful?" at bounding box center [208, 136] width 41 height 6
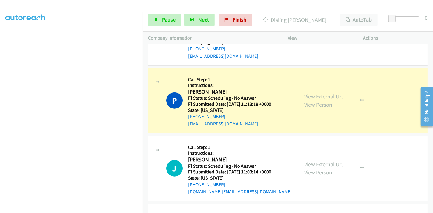
scroll to position [270, 0]
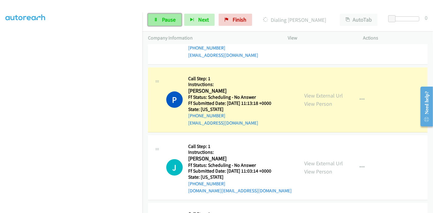
click at [160, 22] on link "Pause" at bounding box center [164, 20] width 33 height 12
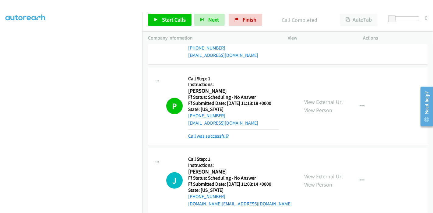
click at [207, 133] on link "Call was successful?" at bounding box center [208, 136] width 41 height 6
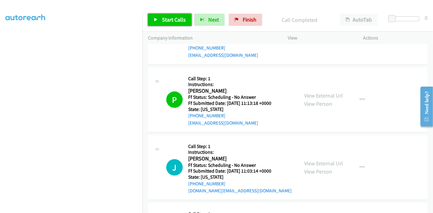
click at [162, 19] on span "Start Calls" at bounding box center [174, 19] width 24 height 7
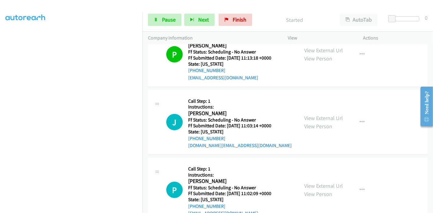
scroll to position [338, 0]
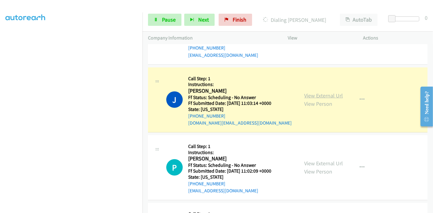
click at [323, 92] on link "View External Url" at bounding box center [323, 95] width 39 height 7
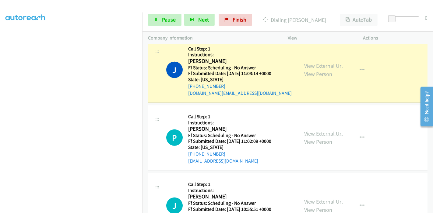
scroll to position [406, 0]
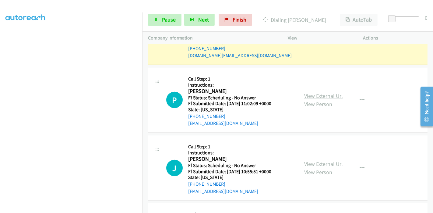
click at [322, 93] on link "View External Url" at bounding box center [323, 96] width 39 height 7
click at [314, 161] on link "View External Url" at bounding box center [323, 164] width 39 height 7
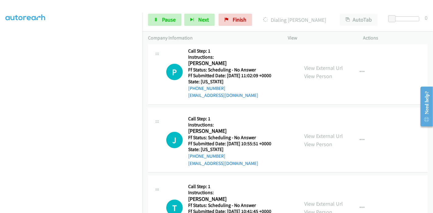
scroll to position [473, 0]
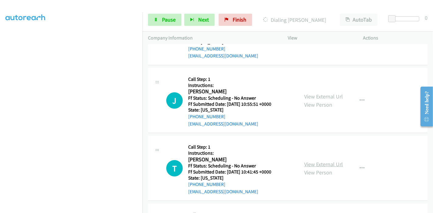
click at [317, 161] on link "View External Url" at bounding box center [323, 164] width 39 height 7
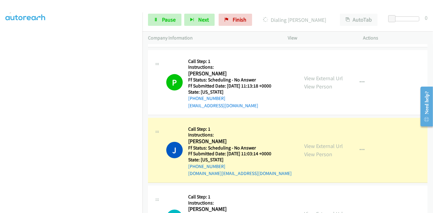
scroll to position [270, 0]
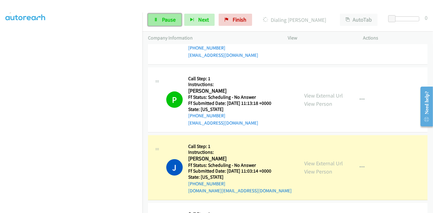
click at [165, 25] on link "Pause" at bounding box center [164, 20] width 33 height 12
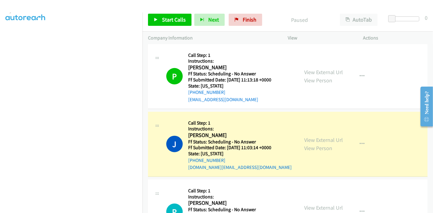
scroll to position [338, 0]
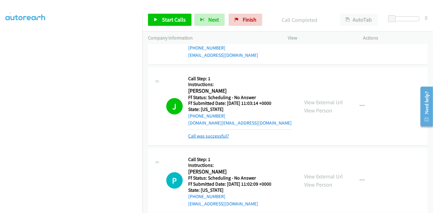
click at [211, 133] on link "Call was successful?" at bounding box center [208, 136] width 41 height 6
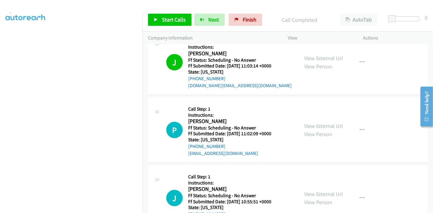
scroll to position [372, 0]
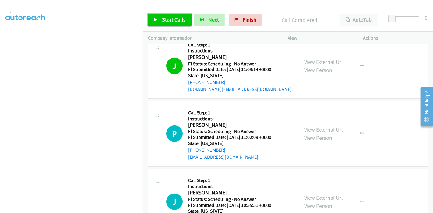
click at [168, 22] on span "Start Calls" at bounding box center [174, 19] width 24 height 7
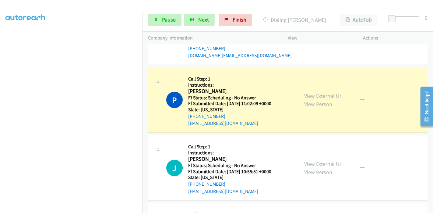
scroll to position [128, 0]
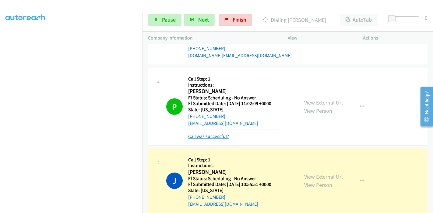
click at [204, 134] on link "Call was successful?" at bounding box center [208, 137] width 41 height 6
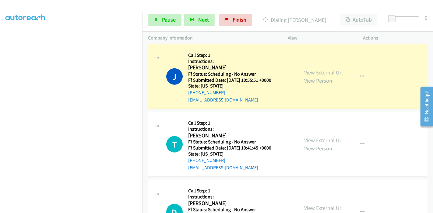
scroll to position [507, 0]
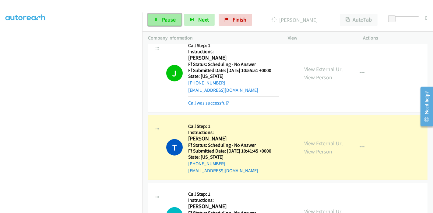
click at [166, 21] on span "Pause" at bounding box center [169, 19] width 14 height 7
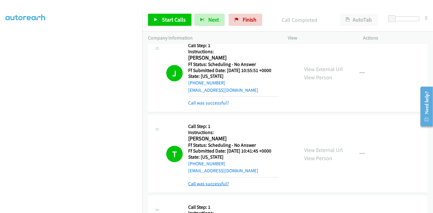
click at [218, 181] on link "Call was successful?" at bounding box center [208, 184] width 41 height 6
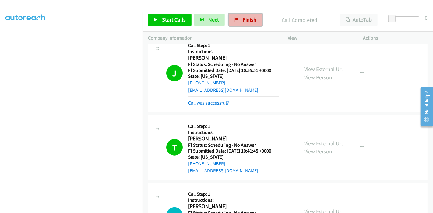
drag, startPoint x: 253, startPoint y: 19, endPoint x: 241, endPoint y: 21, distance: 12.4
click at [253, 19] on span "Finish" at bounding box center [250, 19] width 14 height 7
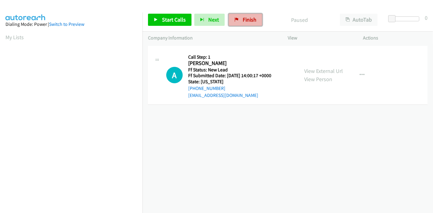
drag, startPoint x: 247, startPoint y: 22, endPoint x: 241, endPoint y: 25, distance: 7.0
click at [247, 22] on span "Finish" at bounding box center [250, 19] width 14 height 7
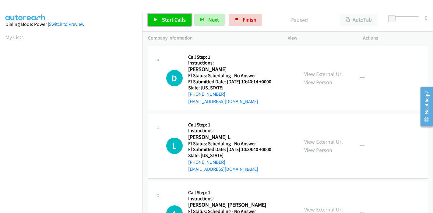
click at [167, 17] on span "Start Calls" at bounding box center [174, 19] width 24 height 7
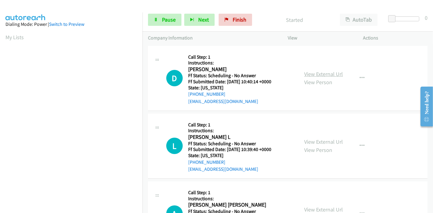
click at [329, 73] on link "View External Url" at bounding box center [323, 74] width 39 height 7
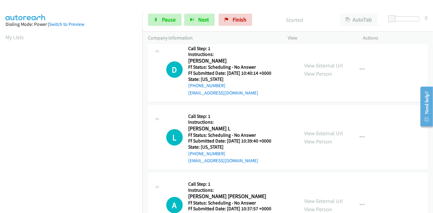
scroll to position [34, 0]
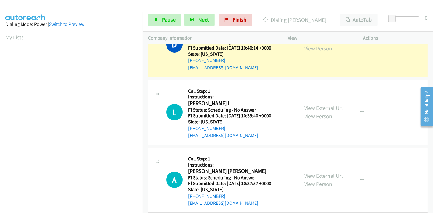
click at [310, 112] on div "View External Url View Person" at bounding box center [323, 112] width 39 height 16
click at [311, 108] on link "View External Url" at bounding box center [323, 108] width 39 height 7
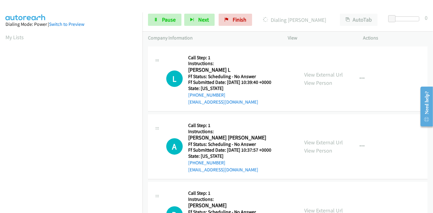
scroll to position [68, 0]
click at [313, 142] on link "View External Url" at bounding box center [323, 142] width 39 height 7
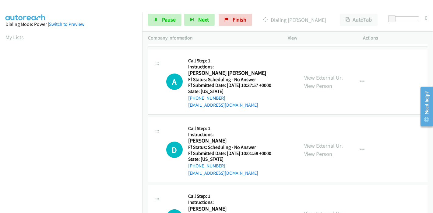
scroll to position [135, 0]
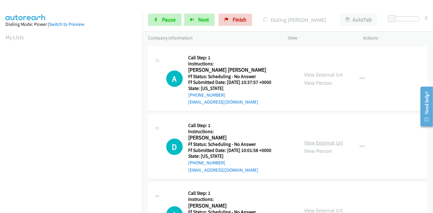
click at [317, 142] on link "View External Url" at bounding box center [323, 142] width 39 height 7
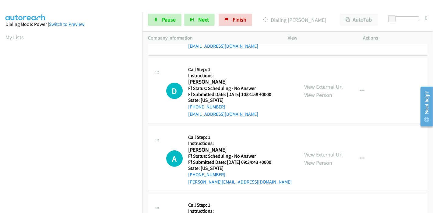
scroll to position [203, 0]
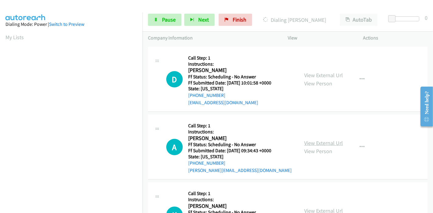
click at [313, 142] on link "View External Url" at bounding box center [323, 143] width 39 height 7
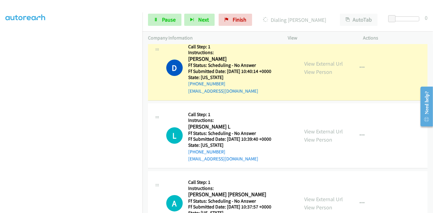
scroll to position [0, 0]
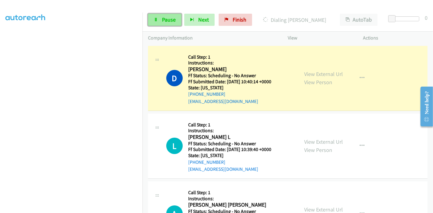
click at [158, 21] on link "Pause" at bounding box center [164, 20] width 33 height 12
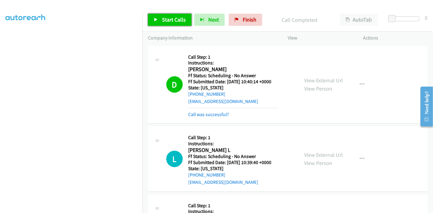
click at [173, 20] on span "Start Calls" at bounding box center [174, 19] width 24 height 7
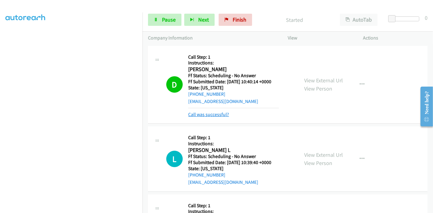
click at [212, 115] on link "Call was successful?" at bounding box center [208, 115] width 41 height 6
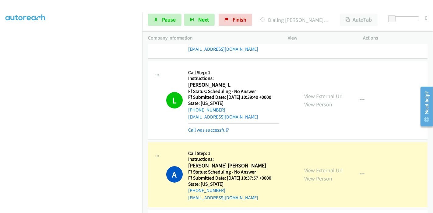
scroll to position [68, 0]
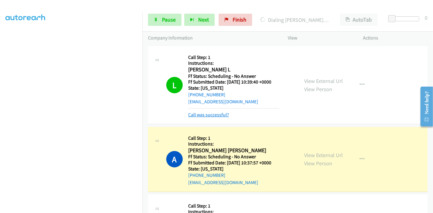
click at [223, 114] on link "Call was successful?" at bounding box center [208, 115] width 41 height 6
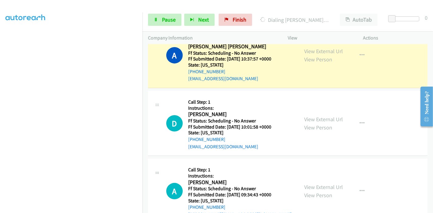
scroll to position [169, 0]
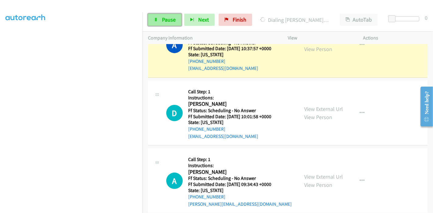
click at [164, 20] on span "Pause" at bounding box center [169, 19] width 14 height 7
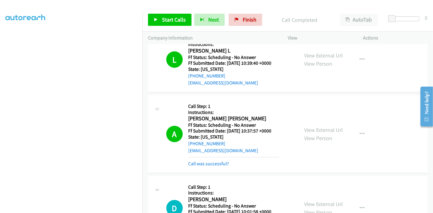
scroll to position [101, 0]
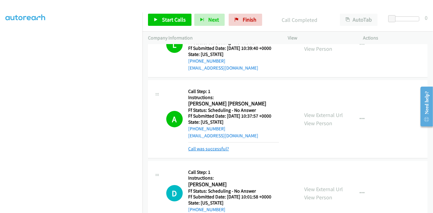
click at [220, 149] on link "Call was successful?" at bounding box center [208, 149] width 41 height 6
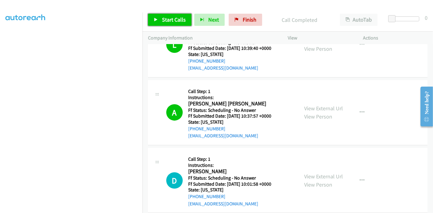
click at [182, 21] on span "Start Calls" at bounding box center [174, 19] width 24 height 7
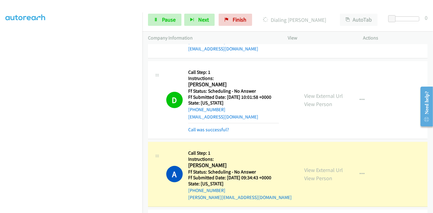
scroll to position [203, 0]
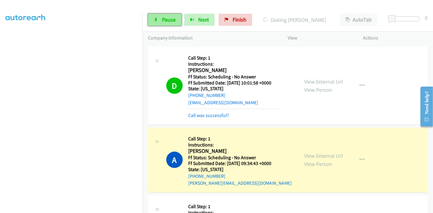
click at [171, 20] on span "Pause" at bounding box center [169, 19] width 14 height 7
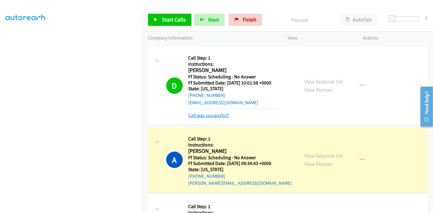
click at [209, 114] on link "Call was successful?" at bounding box center [208, 116] width 41 height 6
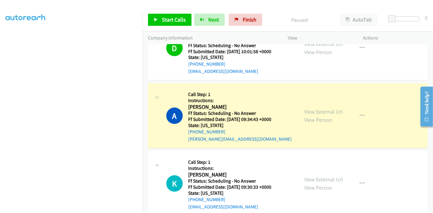
scroll to position [270, 0]
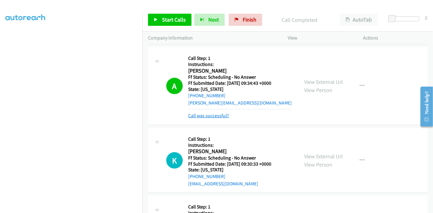
click at [217, 114] on link "Call was successful?" at bounding box center [208, 116] width 41 height 6
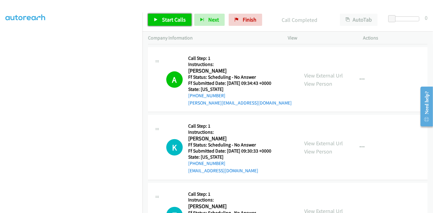
click at [171, 21] on span "Start Calls" at bounding box center [174, 19] width 24 height 7
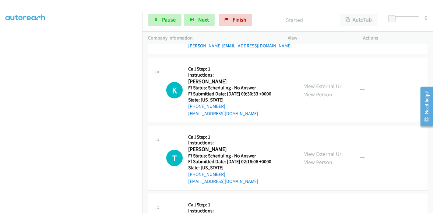
scroll to position [338, 0]
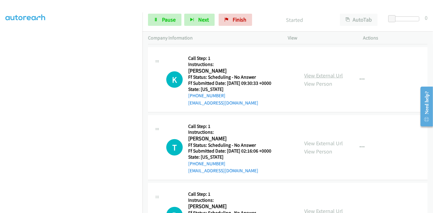
click at [320, 75] on link "View External Url" at bounding box center [323, 75] width 39 height 7
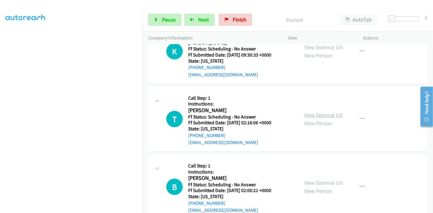
scroll to position [372, 0]
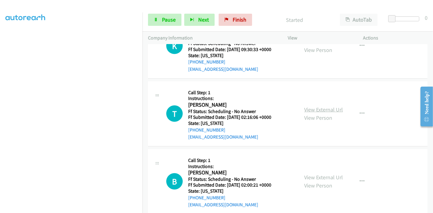
click at [323, 110] on link "View External Url" at bounding box center [323, 109] width 39 height 7
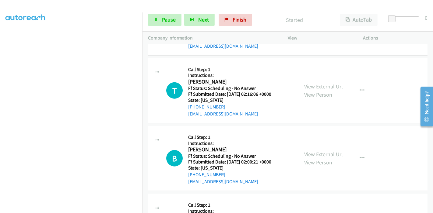
scroll to position [406, 0]
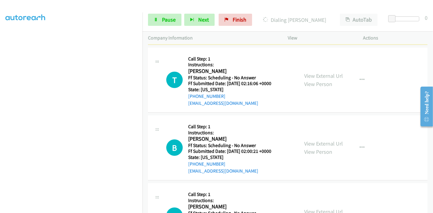
click at [309, 138] on div "View External Url View Person View External Url Email Schedule/Manage Callback …" at bounding box center [339, 148] width 81 height 54
click at [309, 143] on link "View External Url" at bounding box center [323, 143] width 39 height 7
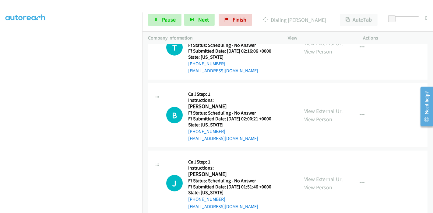
scroll to position [473, 0]
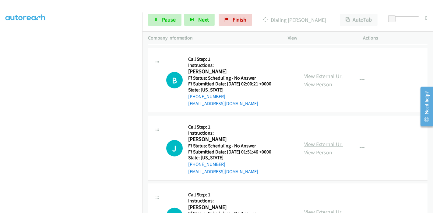
click at [320, 143] on link "View External Url" at bounding box center [323, 144] width 39 height 7
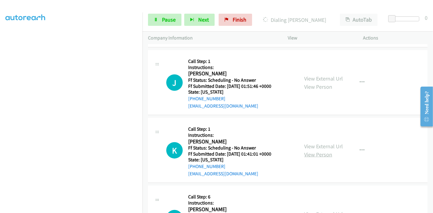
scroll to position [541, 0]
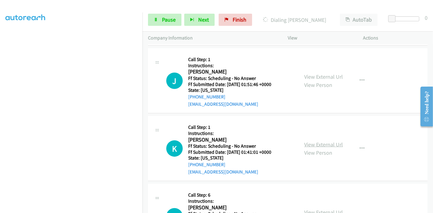
click at [316, 144] on link "View External Url" at bounding box center [323, 144] width 39 height 7
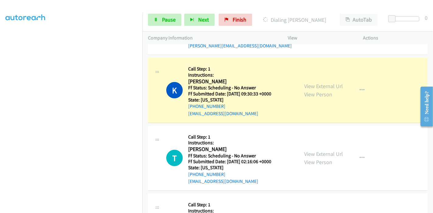
scroll to position [338, 0]
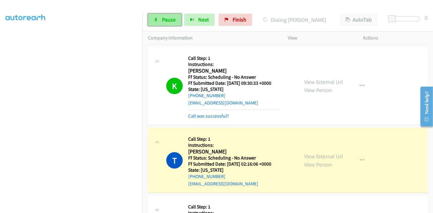
click at [161, 21] on link "Pause" at bounding box center [164, 20] width 33 height 12
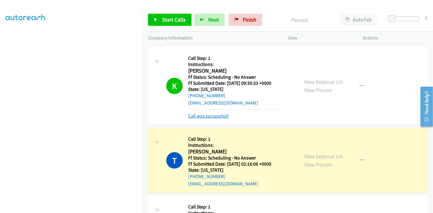
click at [209, 116] on link "Call was successful?" at bounding box center [208, 116] width 41 height 6
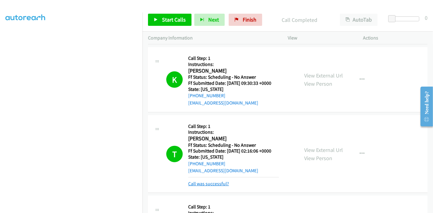
click at [206, 184] on link "Call was successful?" at bounding box center [208, 184] width 41 height 6
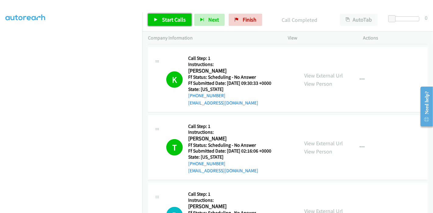
click at [157, 22] on link "Start Calls" at bounding box center [170, 20] width 44 height 12
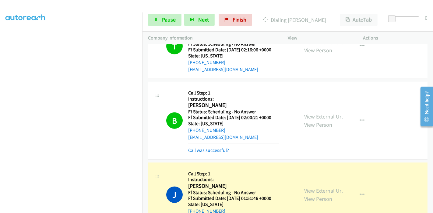
scroll to position [473, 0]
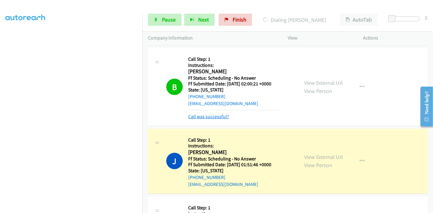
click at [220, 115] on link "Call was successful?" at bounding box center [208, 117] width 41 height 6
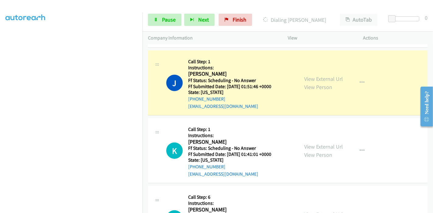
scroll to position [541, 0]
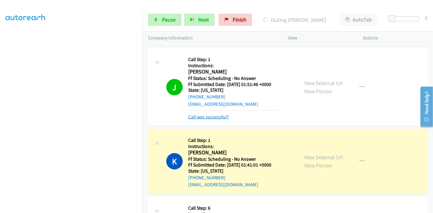
click at [196, 114] on link "Call was successful?" at bounding box center [208, 117] width 41 height 6
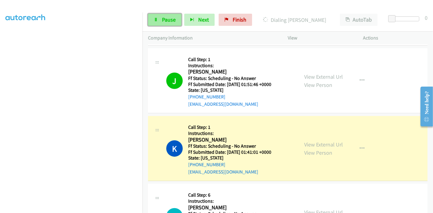
click at [163, 21] on span "Pause" at bounding box center [169, 19] width 14 height 7
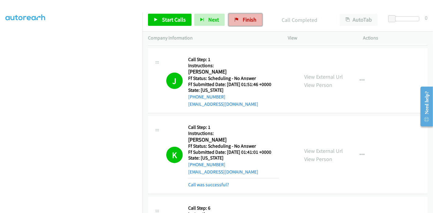
click at [246, 19] on span "Finish" at bounding box center [250, 19] width 14 height 7
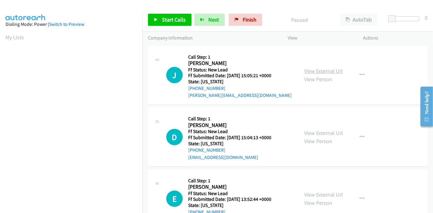
click at [313, 72] on link "View External Url" at bounding box center [323, 71] width 39 height 7
click at [168, 21] on span "Start Calls" at bounding box center [174, 19] width 24 height 7
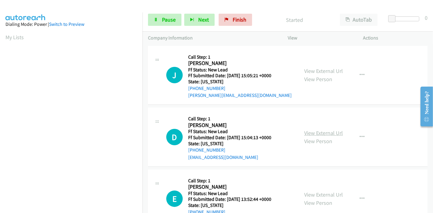
click at [305, 132] on link "View External Url" at bounding box center [323, 133] width 39 height 7
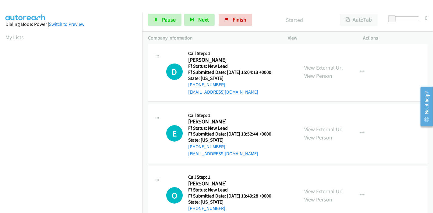
scroll to position [68, 0]
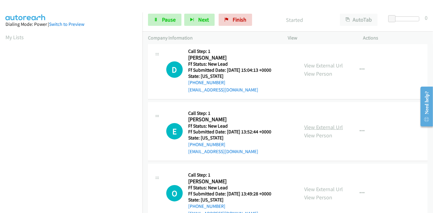
click at [317, 124] on link "View External Url" at bounding box center [323, 127] width 39 height 7
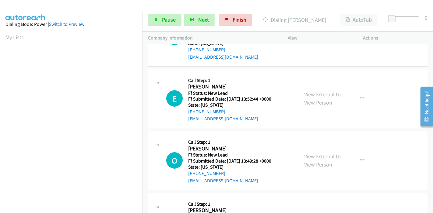
scroll to position [101, 0]
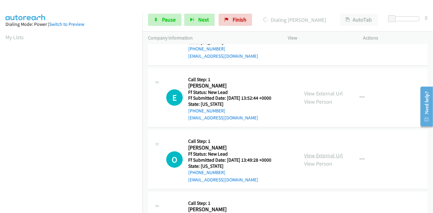
click at [317, 154] on link "View External Url" at bounding box center [323, 155] width 39 height 7
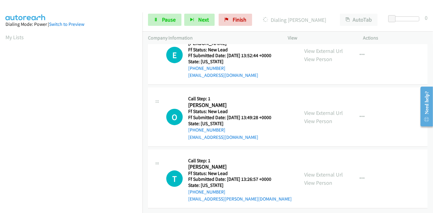
scroll to position [148, 0]
click at [310, 171] on link "View External Url" at bounding box center [323, 174] width 39 height 7
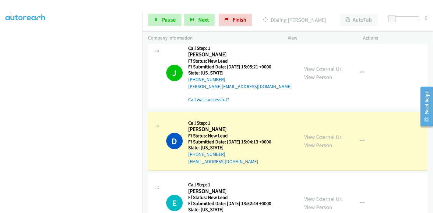
scroll to position [0, 0]
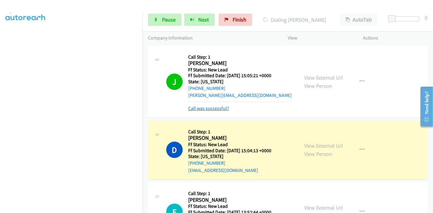
click at [210, 110] on link "Call was successful?" at bounding box center [208, 109] width 41 height 6
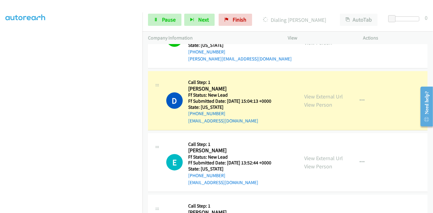
scroll to position [68, 0]
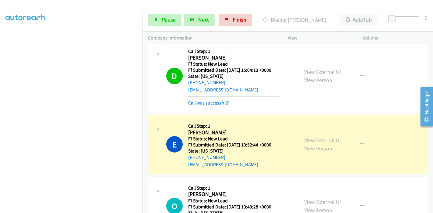
click at [211, 103] on link "Call was successful?" at bounding box center [208, 103] width 41 height 6
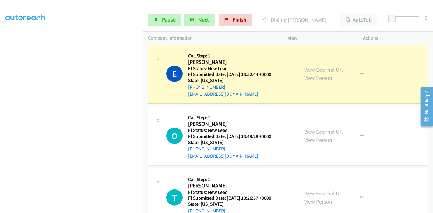
scroll to position [135, 0]
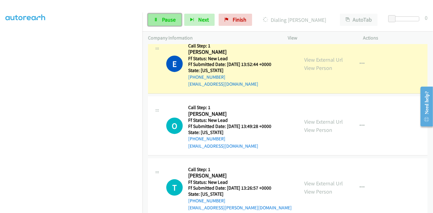
click at [158, 18] on link "Pause" at bounding box center [164, 20] width 33 height 12
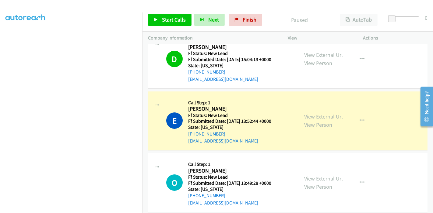
scroll to position [68, 0]
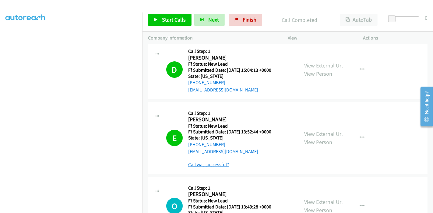
click at [222, 165] on link "Call was successful?" at bounding box center [208, 165] width 41 height 6
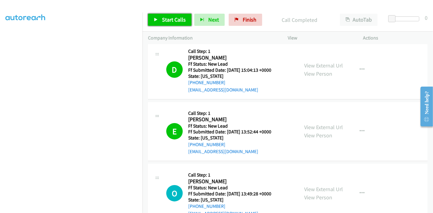
click at [156, 20] on icon at bounding box center [156, 20] width 4 height 4
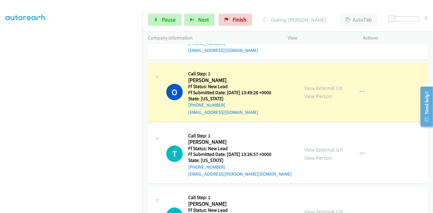
scroll to position [203, 0]
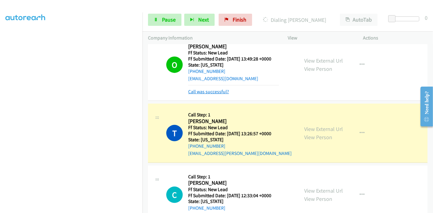
click at [213, 91] on link "Call was successful?" at bounding box center [208, 92] width 41 height 6
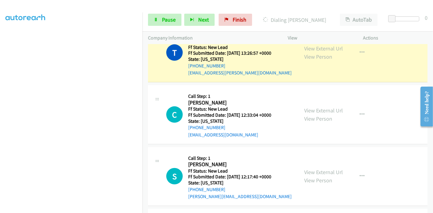
scroll to position [270, 0]
click at [304, 110] on link "View External Url" at bounding box center [323, 110] width 39 height 7
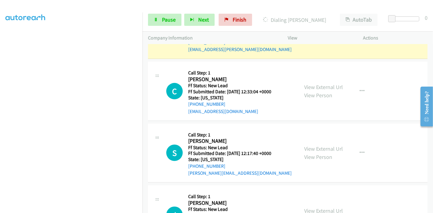
scroll to position [304, 0]
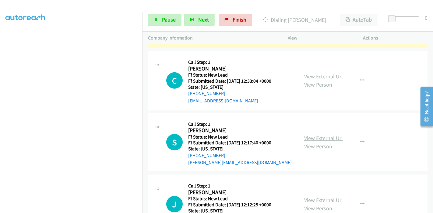
click at [306, 138] on link "View External Url" at bounding box center [323, 138] width 39 height 7
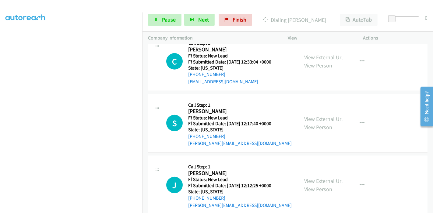
scroll to position [334, 0]
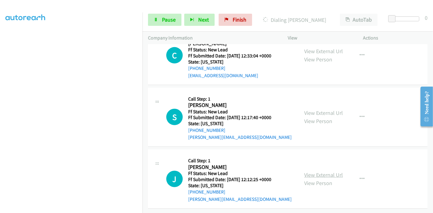
click at [319, 172] on link "View External Url" at bounding box center [323, 175] width 39 height 7
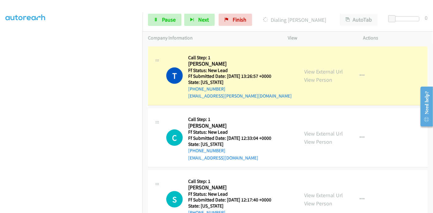
scroll to position [266, 0]
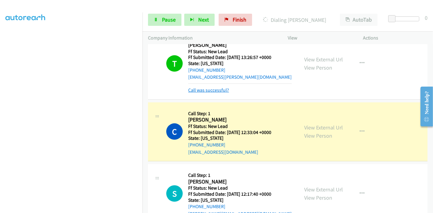
click at [212, 90] on link "Call was successful?" at bounding box center [208, 90] width 41 height 6
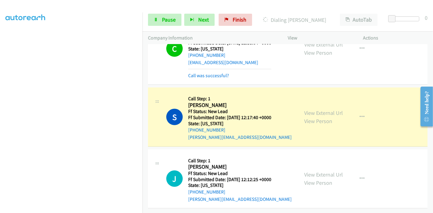
scroll to position [0, 0]
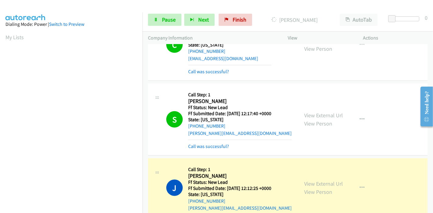
click at [204, 149] on div "Call was successful?" at bounding box center [239, 146] width 103 height 7
click at [207, 145] on link "Call was successful?" at bounding box center [208, 147] width 41 height 6
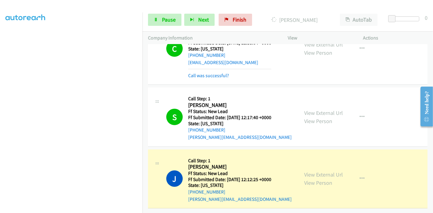
scroll to position [128, 0]
click at [163, 17] on span "Pause" at bounding box center [169, 19] width 14 height 7
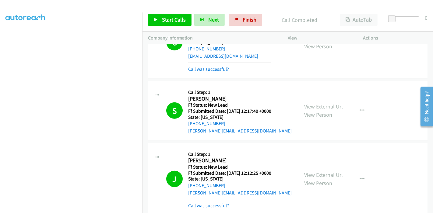
scroll to position [379, 0]
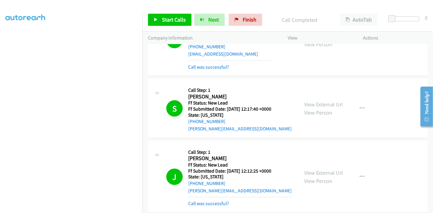
click at [208, 195] on div "Callback Scheduled Call Step: 1 [PERSON_NAME] America/Los_Angeles Ff Status: Ne…" at bounding box center [239, 177] width 103 height 61
click at [207, 203] on link "Call was successful?" at bounding box center [208, 204] width 41 height 6
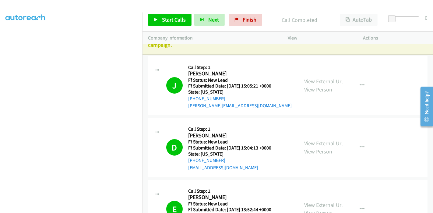
scroll to position [0, 0]
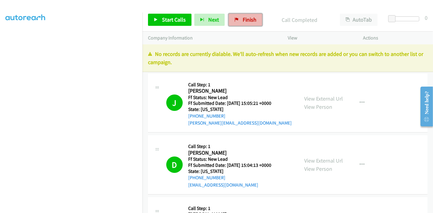
click at [244, 19] on span "Finish" at bounding box center [250, 19] width 14 height 7
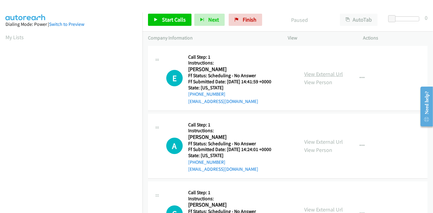
click at [337, 75] on link "View External Url" at bounding box center [323, 74] width 39 height 7
click at [313, 141] on link "View External Url" at bounding box center [323, 141] width 39 height 7
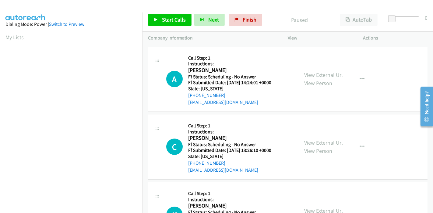
scroll to position [68, 0]
click at [315, 140] on link "View External Url" at bounding box center [323, 142] width 39 height 7
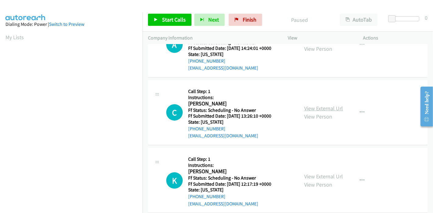
scroll to position [135, 0]
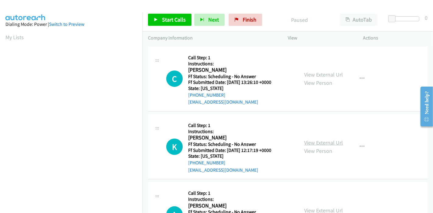
click at [313, 142] on link "View External Url" at bounding box center [323, 142] width 39 height 7
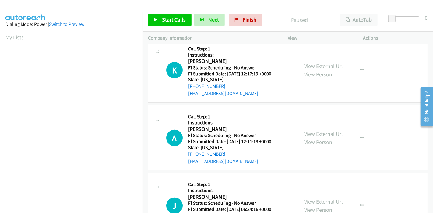
scroll to position [236, 0]
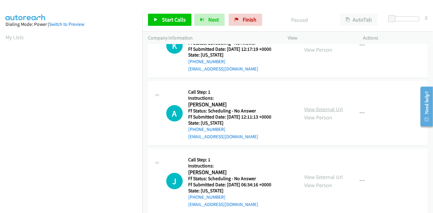
click at [326, 108] on link "View External Url" at bounding box center [323, 109] width 39 height 7
click at [165, 17] on span "Start Calls" at bounding box center [174, 19] width 24 height 7
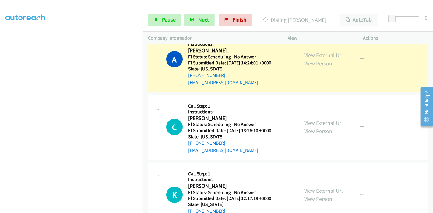
scroll to position [101, 0]
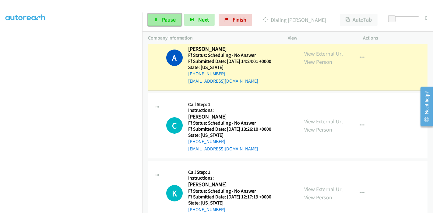
click at [166, 17] on span "Pause" at bounding box center [169, 19] width 14 height 7
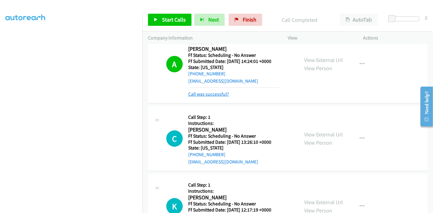
click at [212, 96] on link "Call was successful?" at bounding box center [208, 94] width 41 height 6
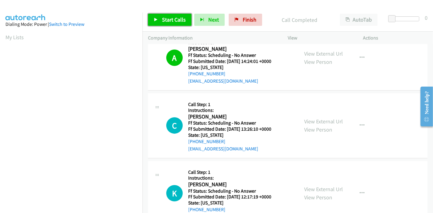
click at [163, 16] on span "Start Calls" at bounding box center [174, 19] width 24 height 7
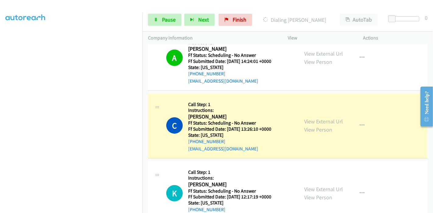
scroll to position [128, 0]
click at [160, 17] on link "Pause" at bounding box center [164, 20] width 33 height 12
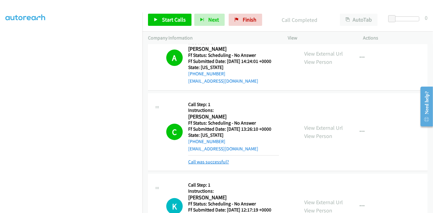
click at [217, 161] on link "Call was successful?" at bounding box center [208, 162] width 41 height 6
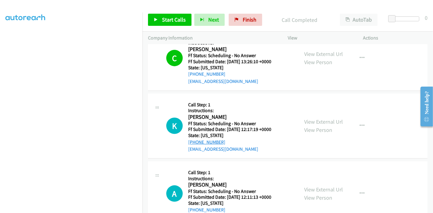
scroll to position [203, 0]
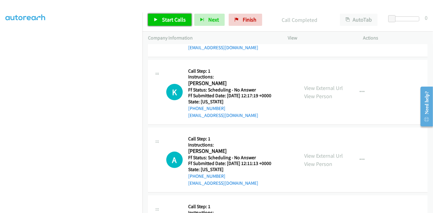
click at [173, 18] on span "Start Calls" at bounding box center [174, 19] width 24 height 7
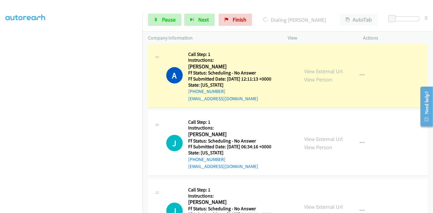
scroll to position [338, 0]
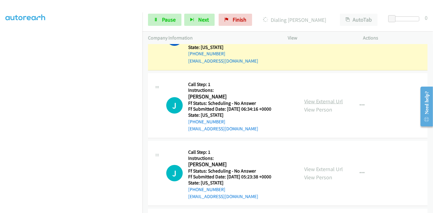
click at [320, 101] on link "View External Url" at bounding box center [323, 101] width 39 height 7
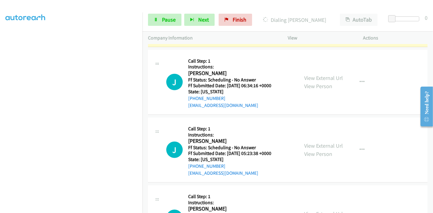
scroll to position [372, 0]
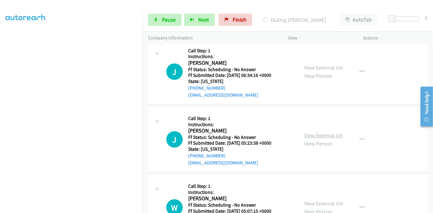
click at [309, 134] on link "View External Url" at bounding box center [323, 135] width 39 height 7
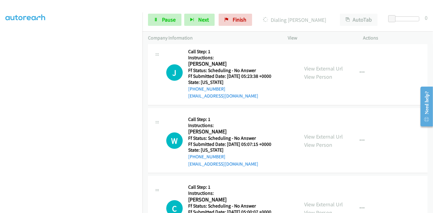
scroll to position [439, 0]
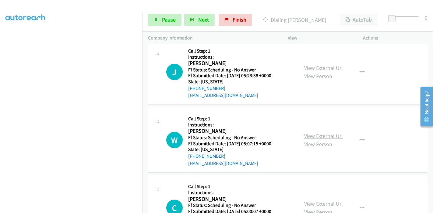
click at [326, 136] on link "View External Url" at bounding box center [323, 136] width 39 height 7
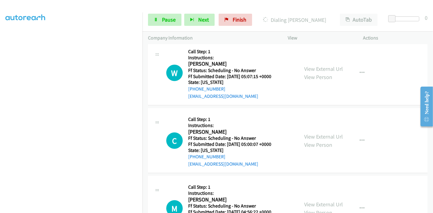
scroll to position [507, 0]
click at [317, 135] on link "View External Url" at bounding box center [323, 136] width 39 height 7
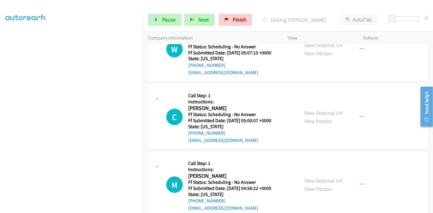
scroll to position [541, 0]
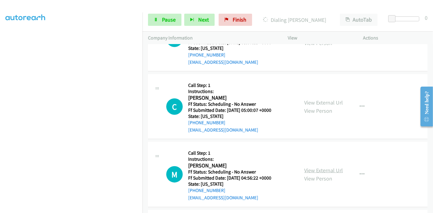
click at [311, 169] on link "View External Url" at bounding box center [323, 170] width 39 height 7
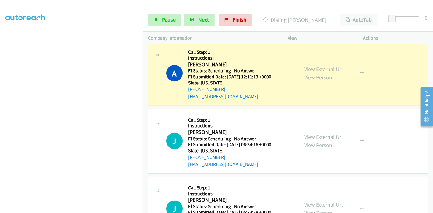
scroll to position [304, 0]
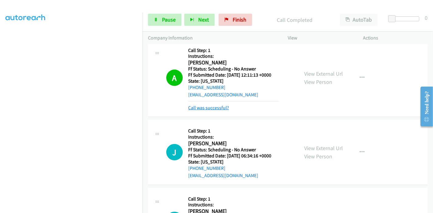
click at [203, 107] on link "Call was successful?" at bounding box center [208, 108] width 41 height 6
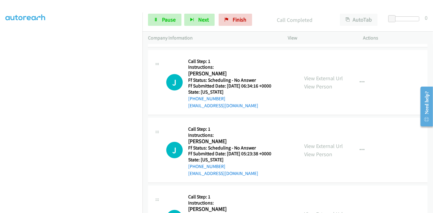
scroll to position [372, 0]
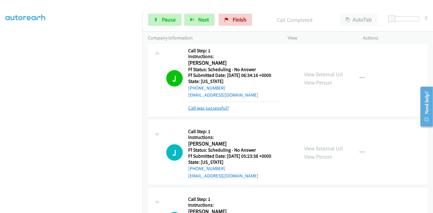
click at [208, 109] on link "Call was successful?" at bounding box center [208, 108] width 41 height 6
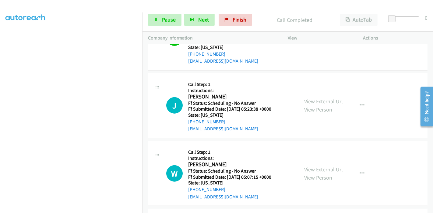
scroll to position [439, 0]
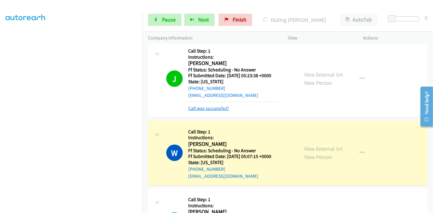
click at [226, 107] on link "Call was successful?" at bounding box center [208, 109] width 41 height 6
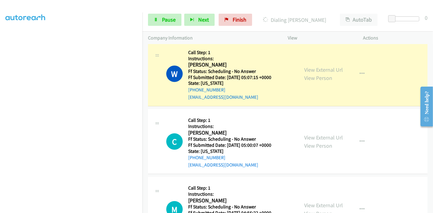
scroll to position [507, 0]
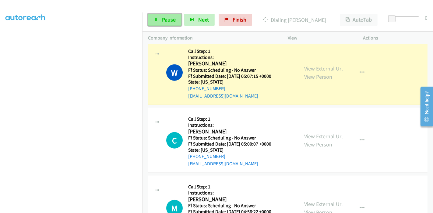
click at [157, 23] on link "Pause" at bounding box center [164, 20] width 33 height 12
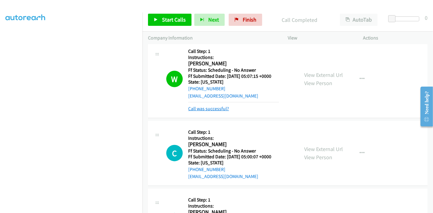
click at [216, 106] on link "Call was successful?" at bounding box center [208, 109] width 41 height 6
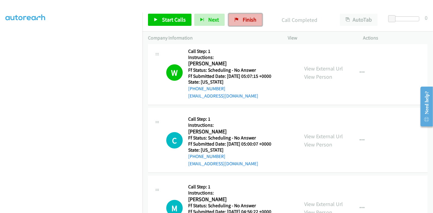
click at [238, 20] on link "Finish" at bounding box center [245, 20] width 33 height 12
